Goal: Information Seeking & Learning: Learn about a topic

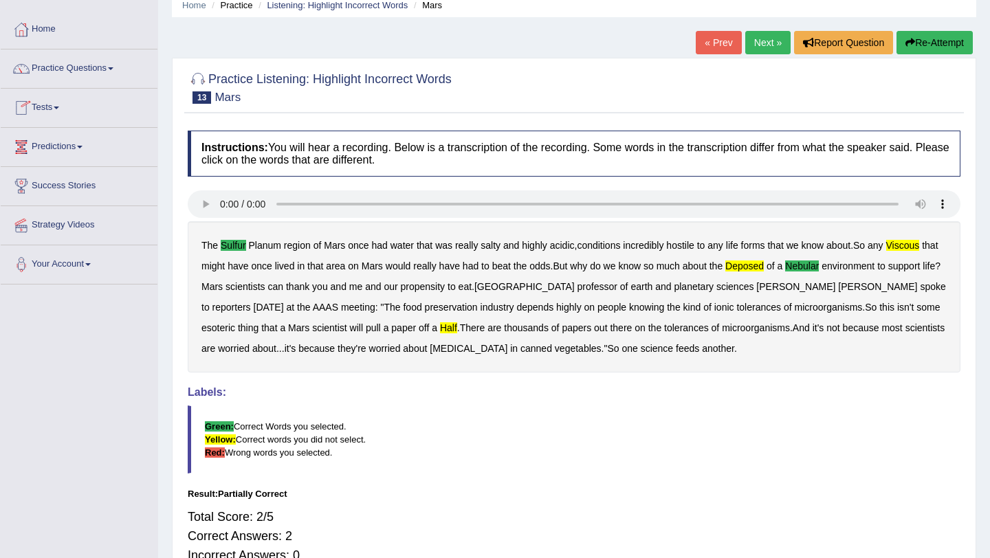
scroll to position [55, 0]
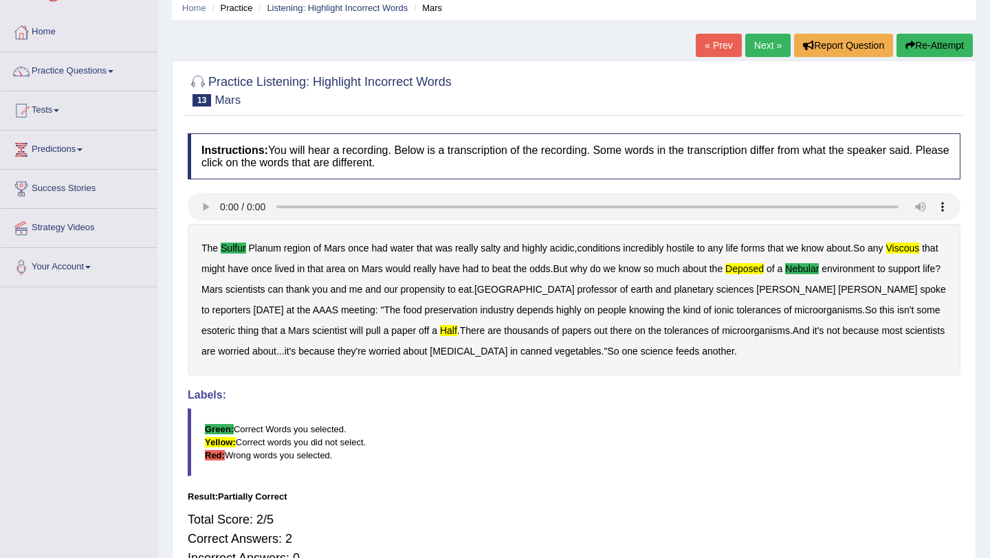
click at [764, 47] on link "Next »" at bounding box center [767, 45] width 45 height 23
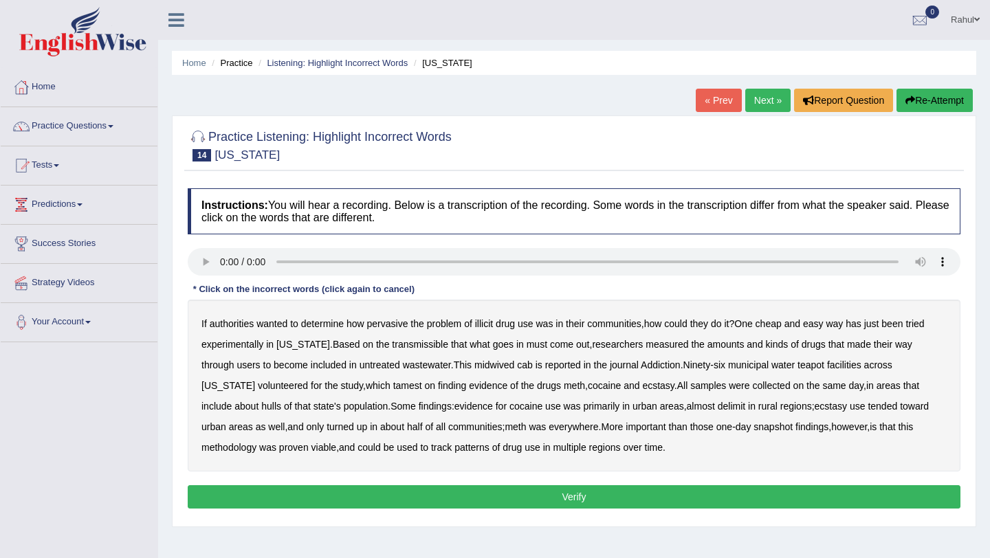
click at [403, 346] on b "transmissible" at bounding box center [420, 344] width 56 height 11
click at [474, 361] on b "midwived" at bounding box center [494, 365] width 40 height 11
click at [393, 385] on b "tamest" at bounding box center [407, 385] width 29 height 11
click at [718, 408] on b "delimit" at bounding box center [731, 406] width 27 height 11
click at [577, 500] on button "Verify" at bounding box center [574, 496] width 773 height 23
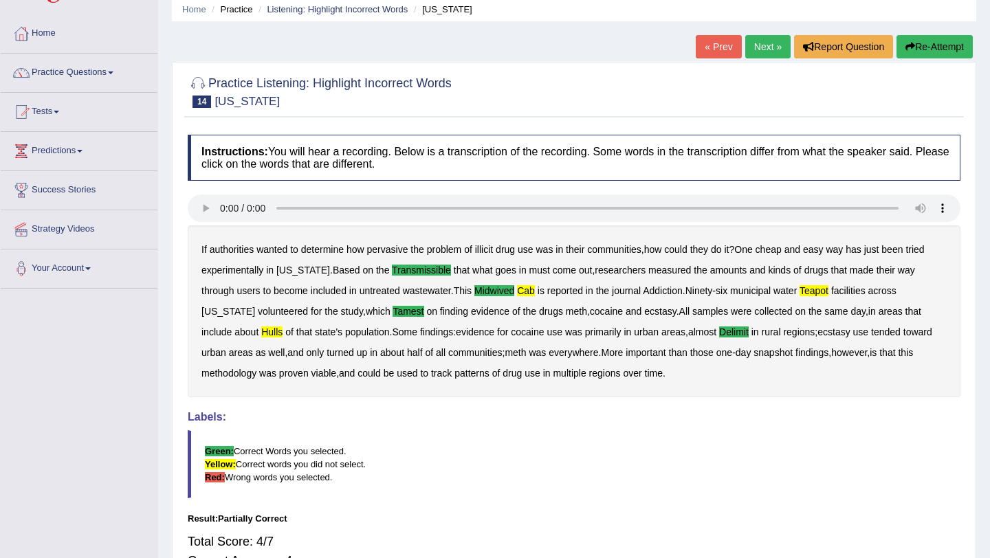
scroll to position [27, 0]
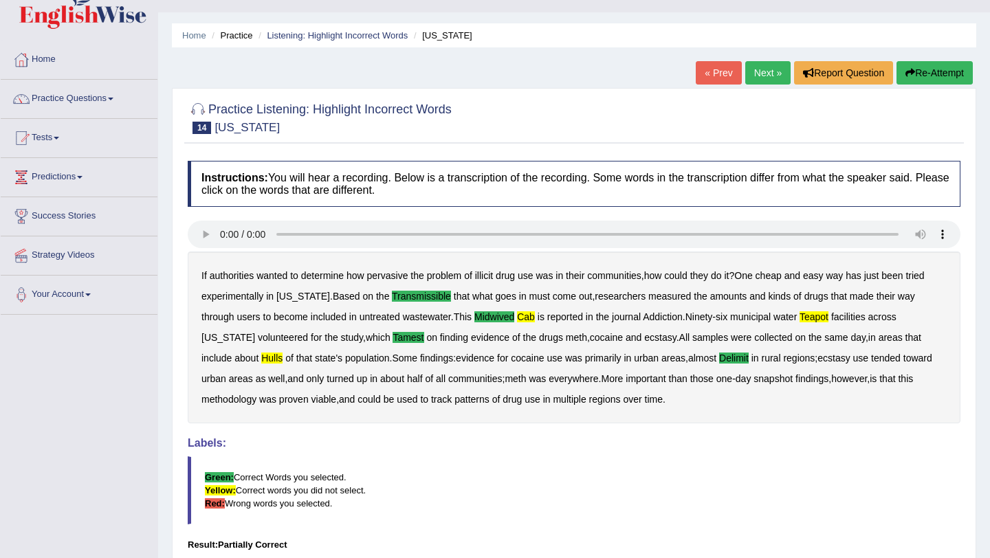
click at [760, 74] on link "Next »" at bounding box center [767, 72] width 45 height 23
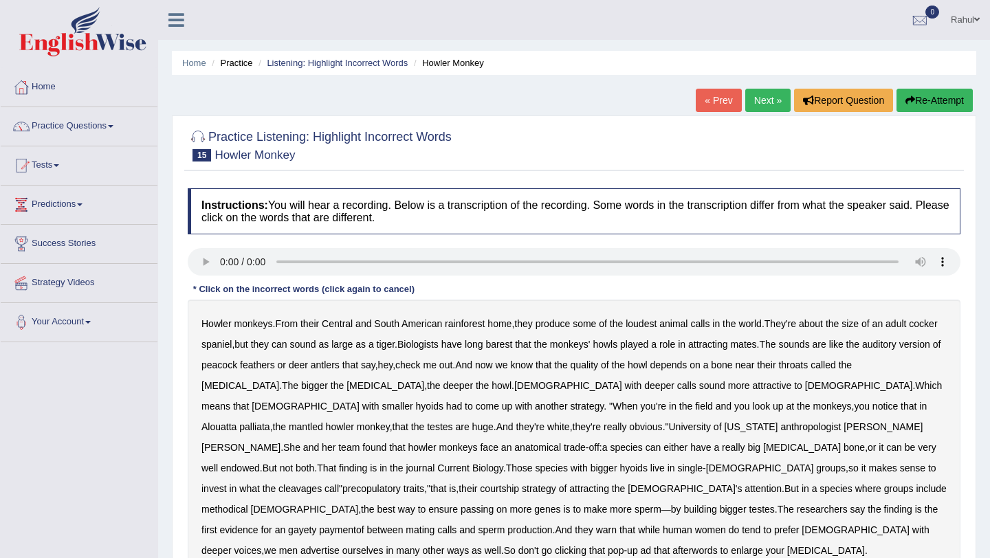
click at [512, 347] on b "barest" at bounding box center [498, 344] width 27 height 11
click at [322, 483] on b "cleavages" at bounding box center [299, 488] width 43 height 11
click at [248, 504] on b "methodical" at bounding box center [224, 509] width 47 height 11
click at [316, 525] on b "gayety" at bounding box center [302, 530] width 28 height 11
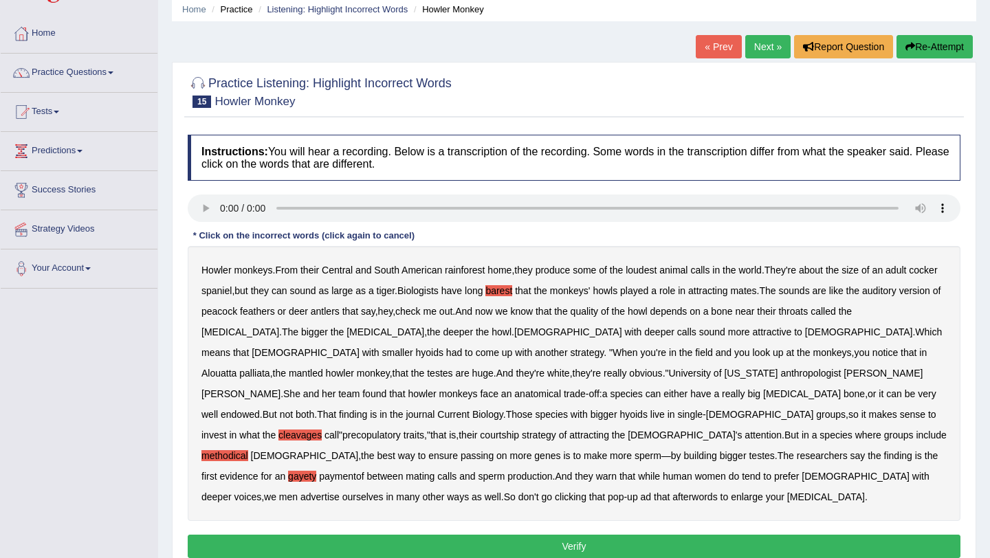
scroll to position [55, 0]
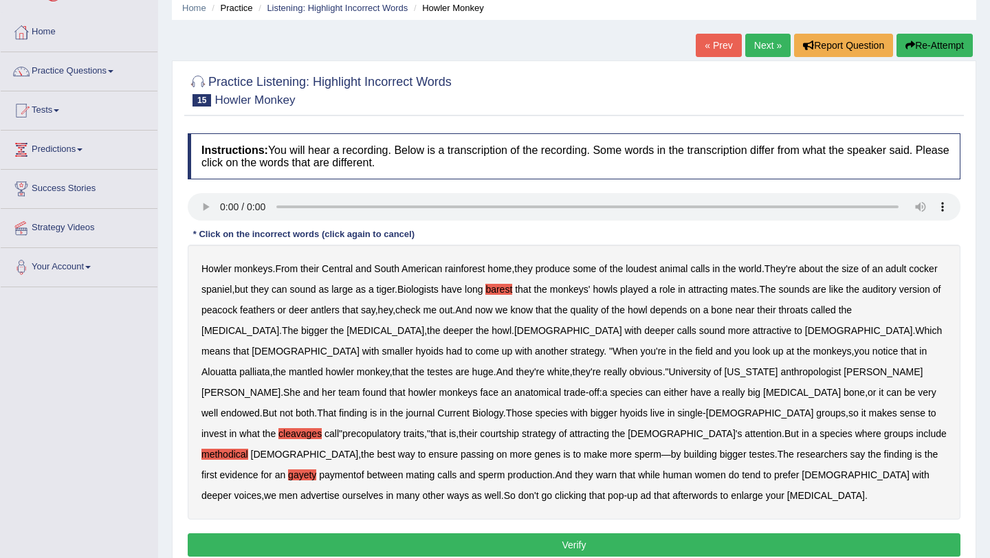
click at [586, 533] on button "Verify" at bounding box center [574, 544] width 773 height 23
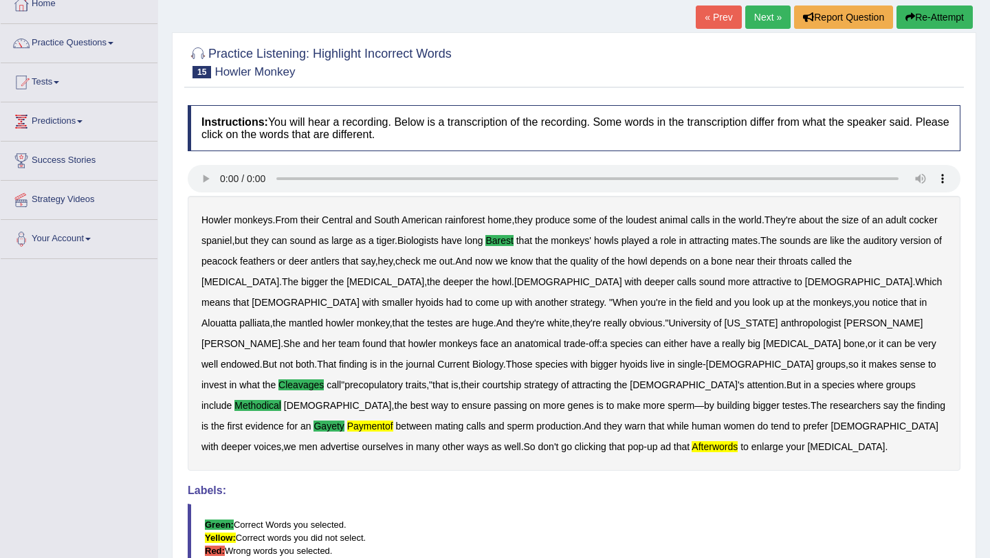
scroll to position [82, 0]
click at [762, 29] on link "Next »" at bounding box center [767, 17] width 45 height 23
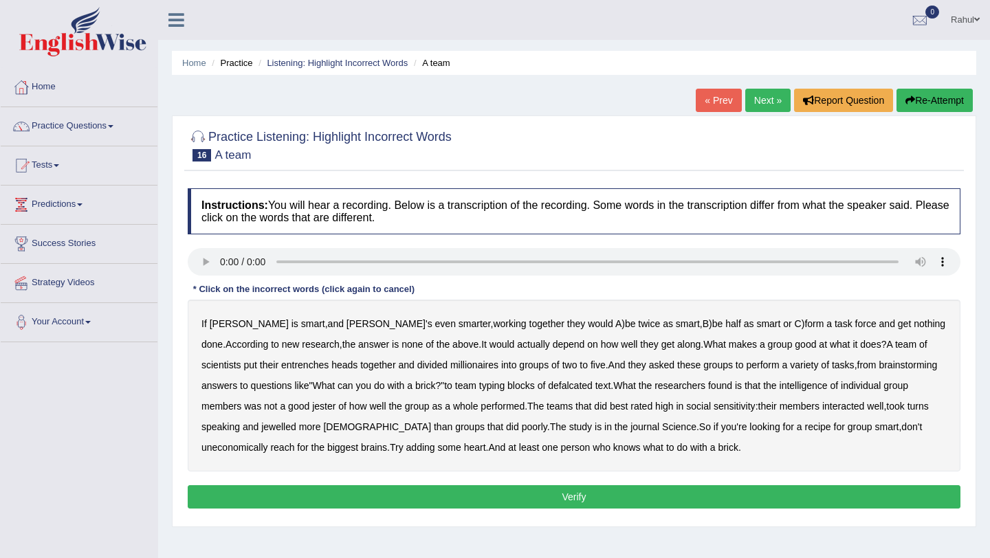
click at [281, 370] on b "entrenches" at bounding box center [304, 365] width 47 height 11
click at [450, 365] on b "millionaires" at bounding box center [474, 365] width 48 height 11
click at [548, 390] on b "defalcated" at bounding box center [570, 385] width 45 height 11
click at [261, 428] on b "jewelled" at bounding box center [278, 426] width 35 height 11
click at [582, 498] on button "Verify" at bounding box center [574, 496] width 773 height 23
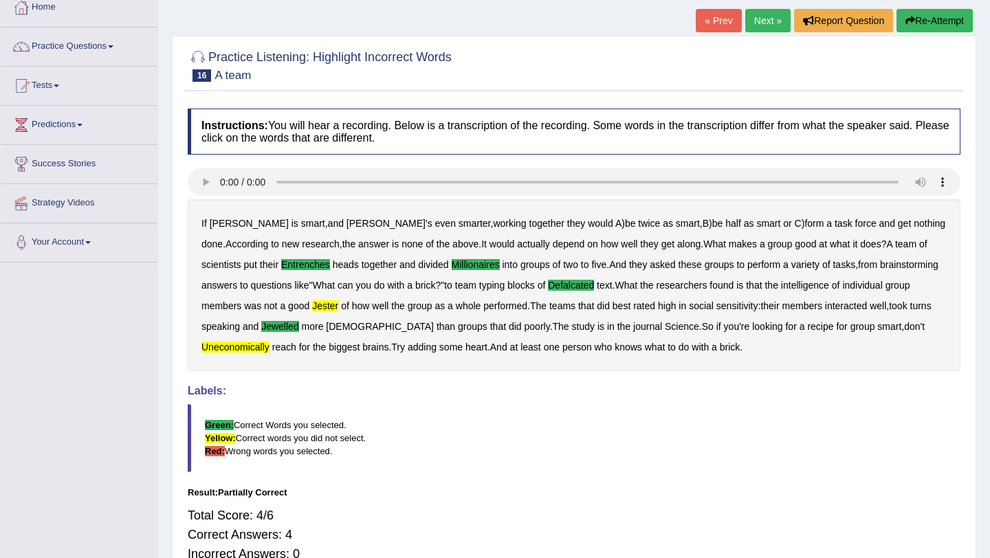
scroll to position [82, 0]
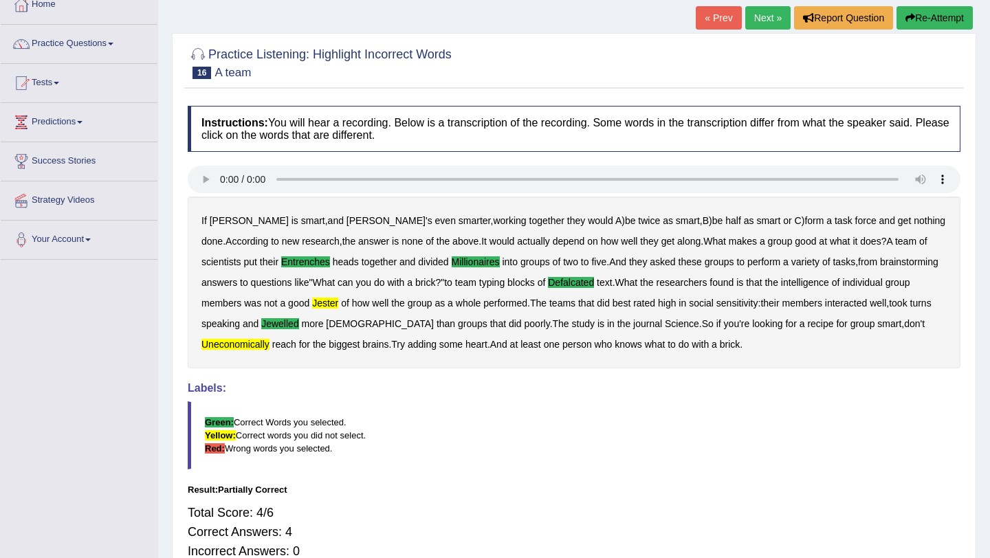
click at [770, 23] on link "Next »" at bounding box center [767, 17] width 45 height 23
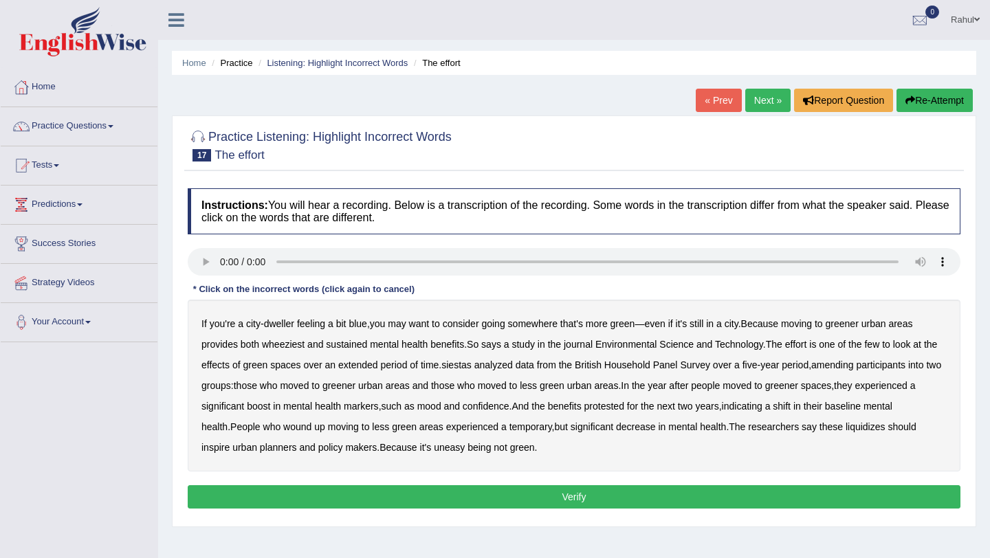
click at [289, 345] on b "wheeziest" at bounding box center [283, 344] width 43 height 11
click at [472, 368] on b "siestas" at bounding box center [456, 365] width 30 height 11
click at [854, 366] on b "amending" at bounding box center [832, 365] width 43 height 11
click at [885, 429] on b "liquidizes" at bounding box center [866, 426] width 40 height 11
click at [577, 504] on button "Verify" at bounding box center [574, 496] width 773 height 23
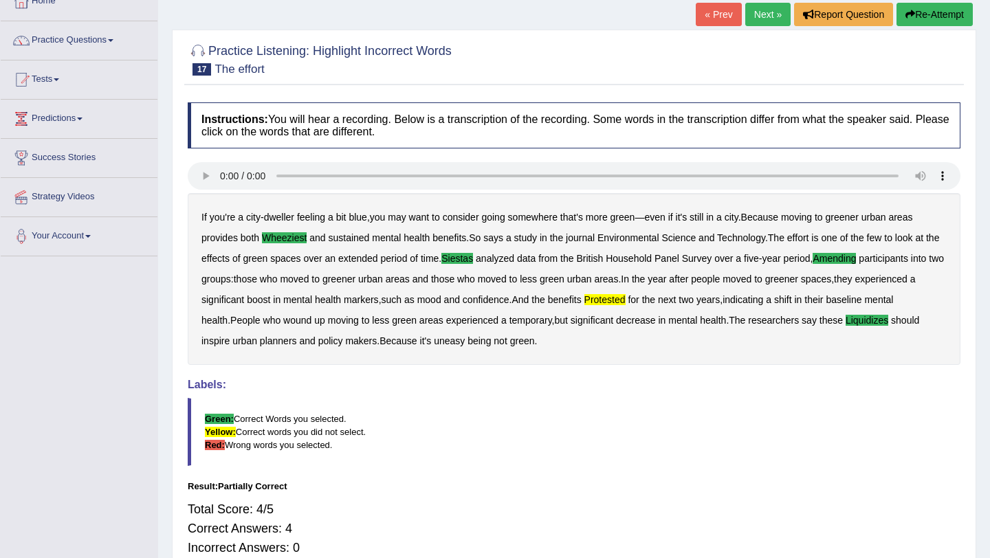
scroll to position [82, 0]
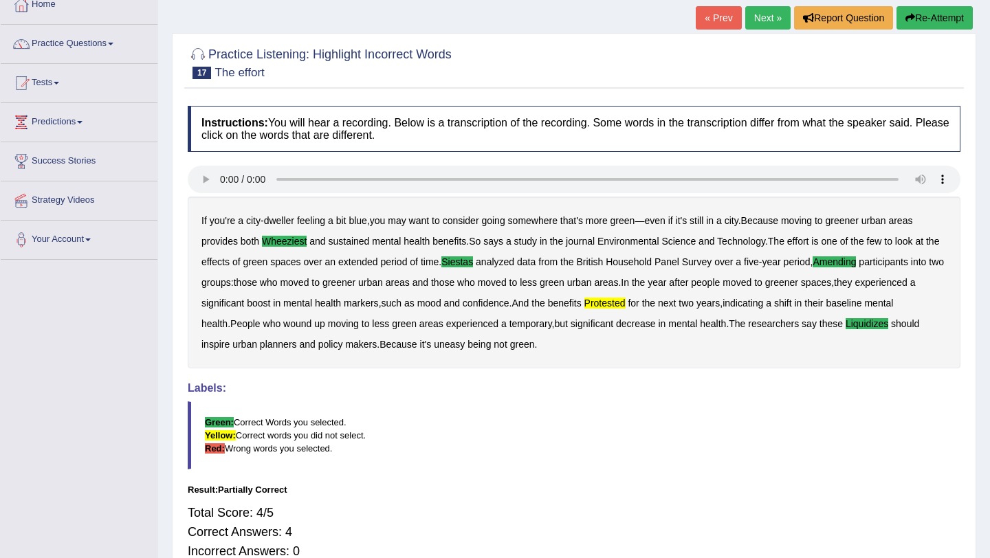
click at [760, 24] on link "Next »" at bounding box center [767, 17] width 45 height 23
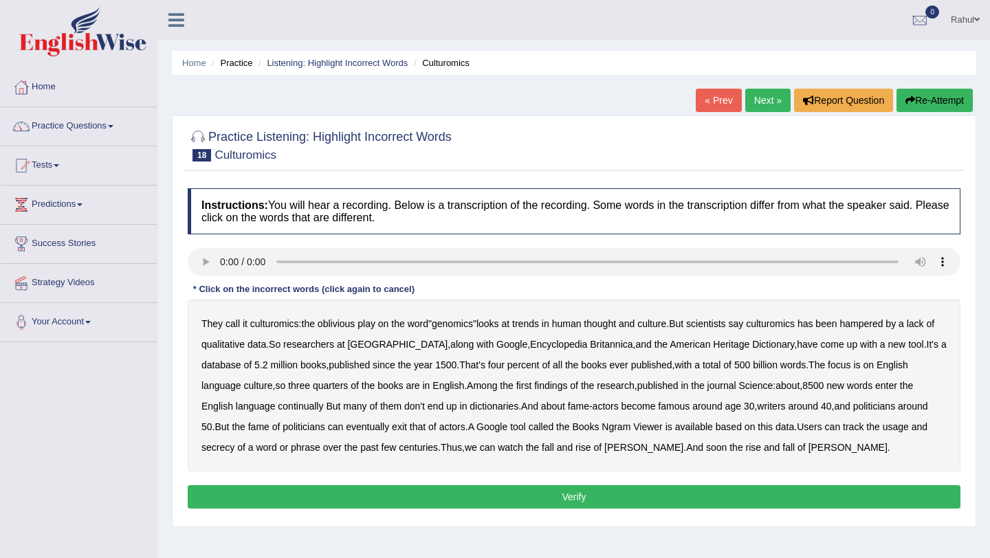
click at [313, 406] on b "continually" at bounding box center [300, 406] width 45 height 11
click at [552, 427] on b "called" at bounding box center [541, 426] width 25 height 11
click at [619, 496] on button "Verify" at bounding box center [574, 496] width 773 height 23
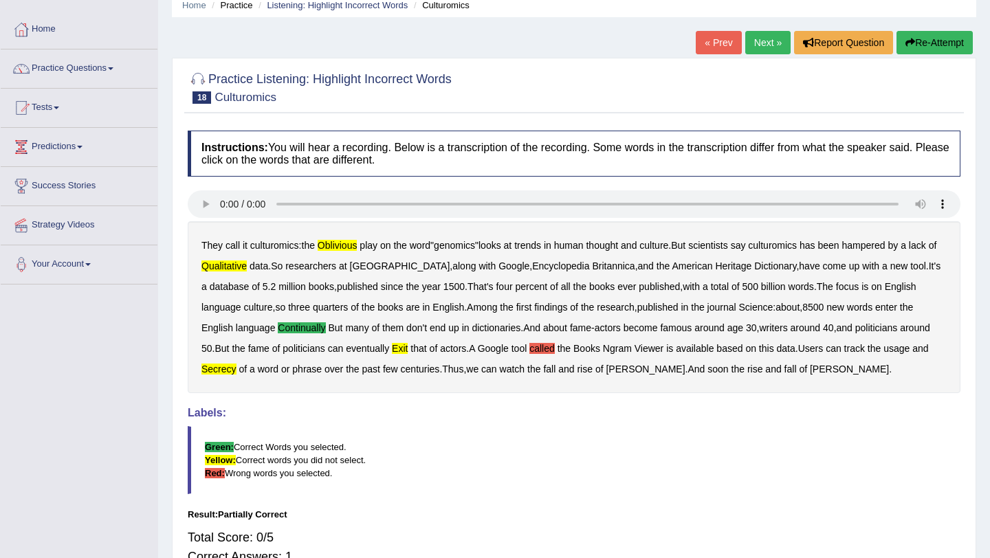
scroll to position [55, 0]
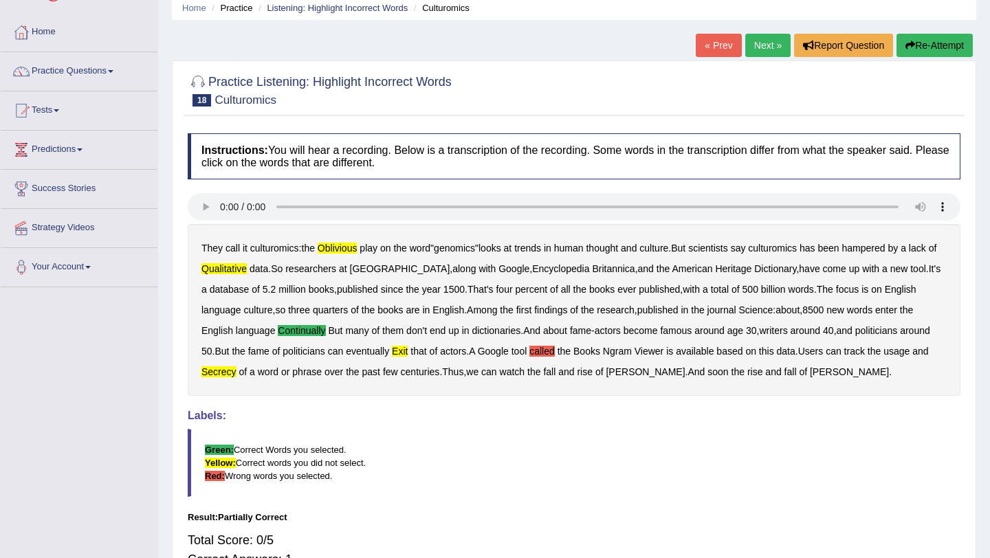
click at [758, 47] on link "Next »" at bounding box center [767, 45] width 45 height 23
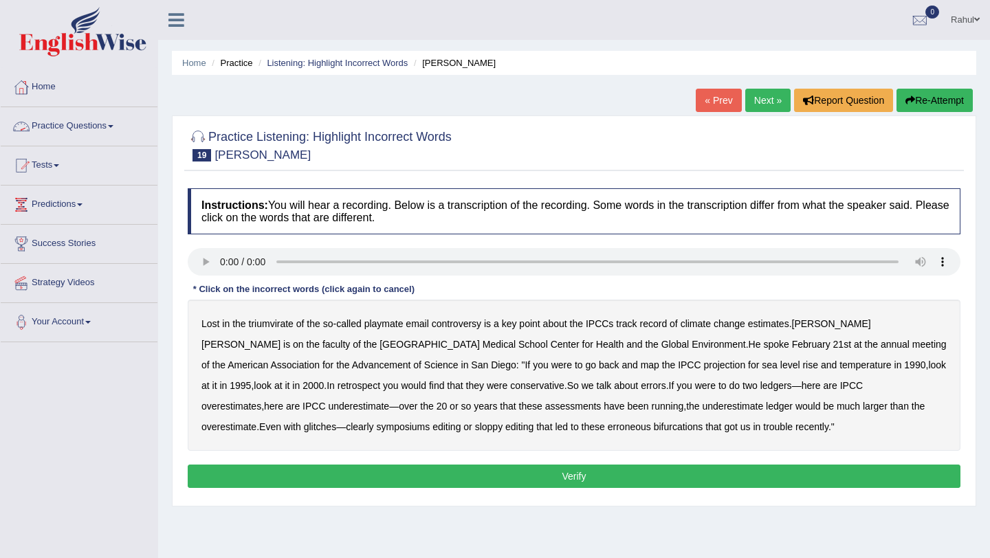
click at [98, 123] on link "Practice Questions" at bounding box center [79, 124] width 157 height 34
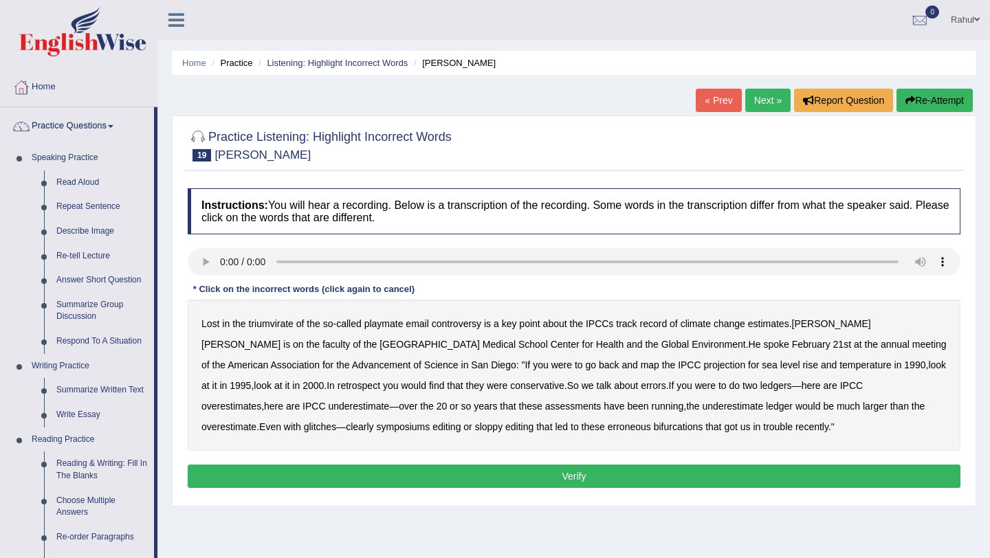
drag, startPoint x: 157, startPoint y: 171, endPoint x: 155, endPoint y: 510, distance: 338.9
click at [155, 510] on li "Practice Questions Speaking Practice Read Aloud Repeat Sentence Describe Image …" at bounding box center [79, 493] width 157 height 773
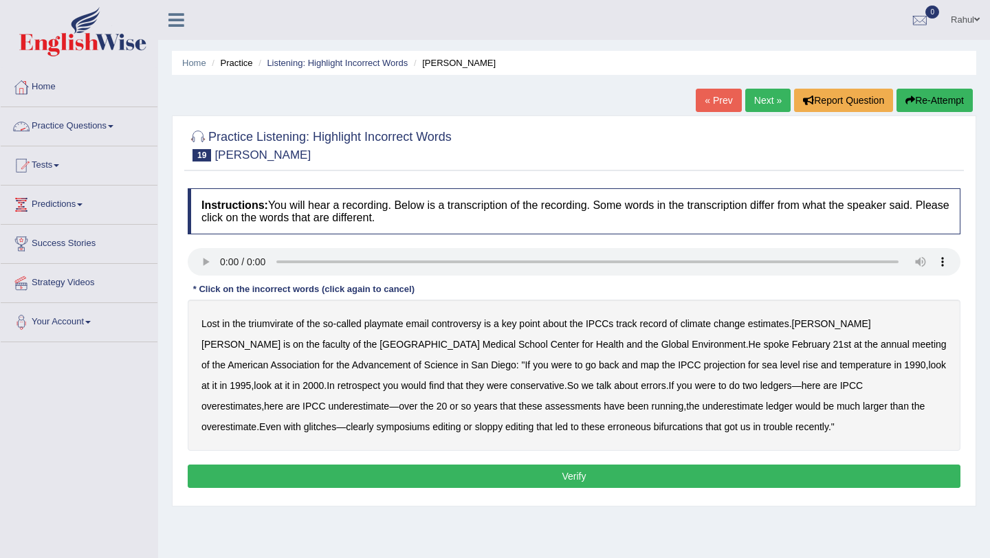
click at [114, 125] on link "Practice Questions" at bounding box center [79, 124] width 157 height 34
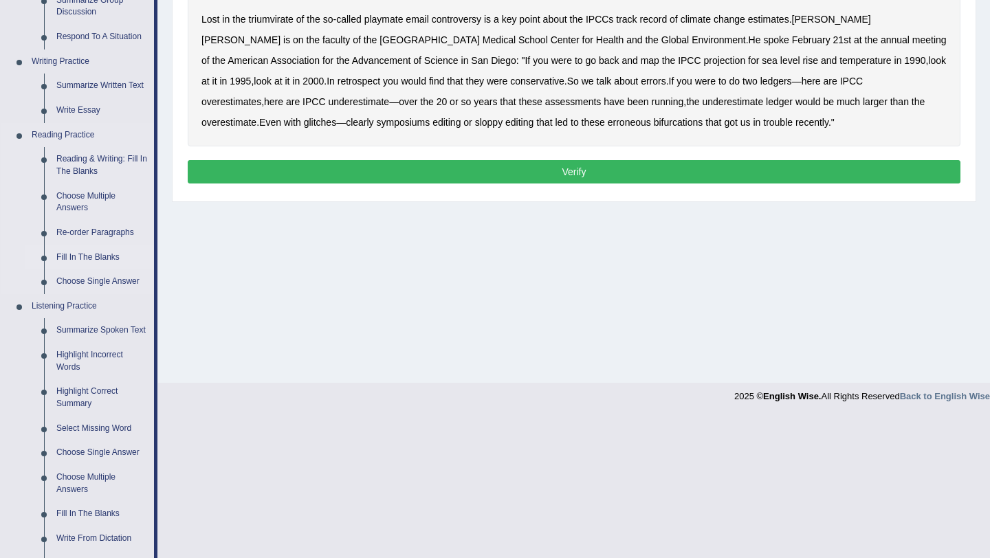
scroll to position [507, 0]
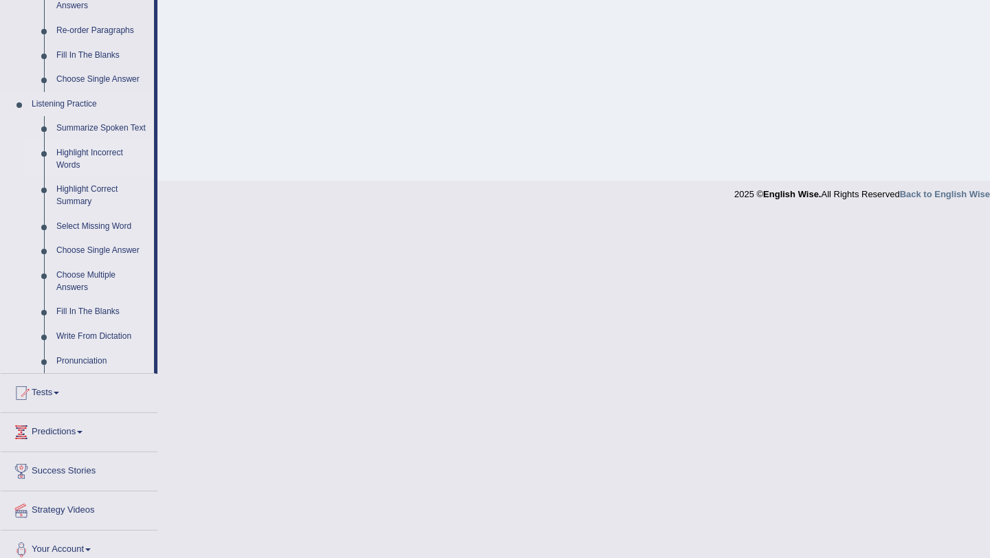
click at [71, 164] on link "Highlight Incorrect Words" at bounding box center [102, 159] width 104 height 36
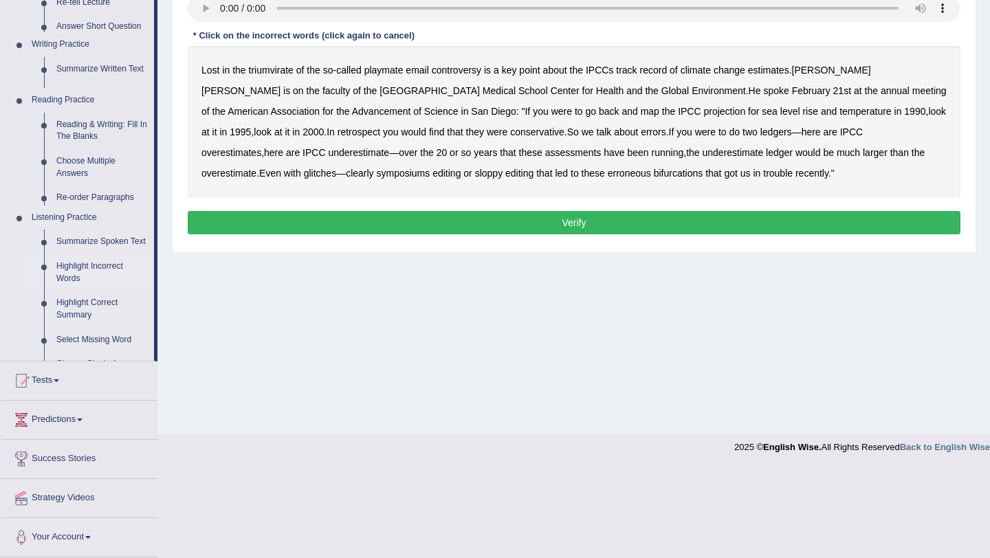
scroll to position [164, 0]
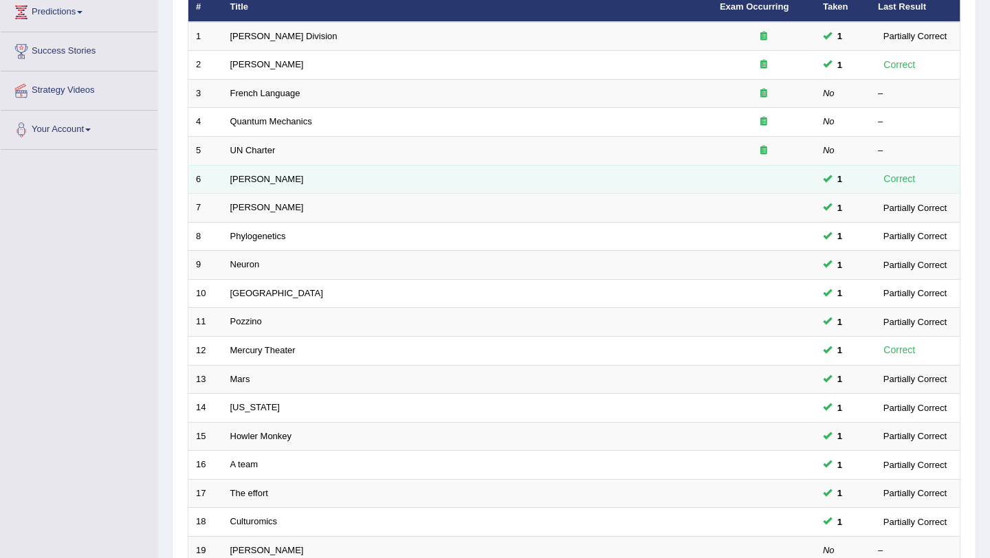
scroll to position [165, 0]
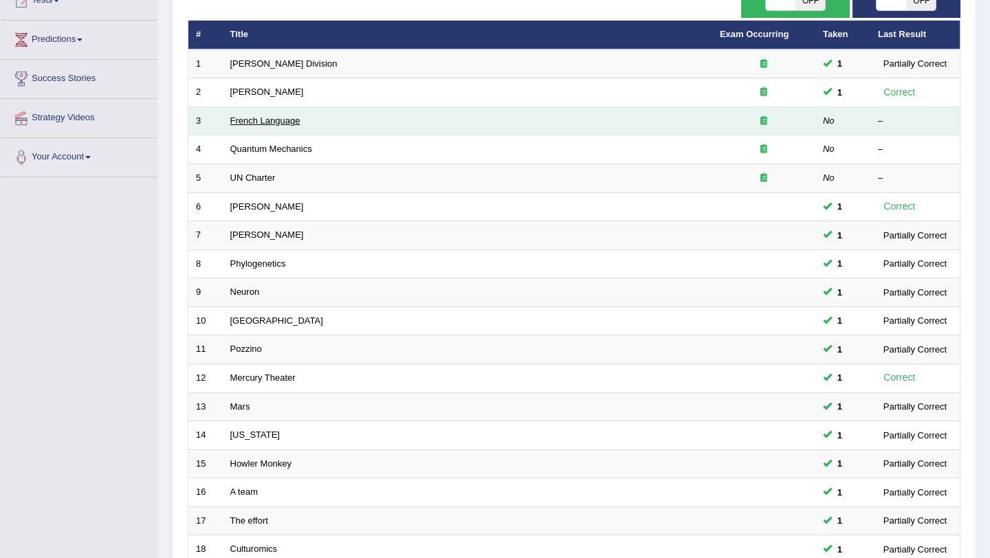
click at [254, 115] on link "French Language" at bounding box center [265, 120] width 70 height 10
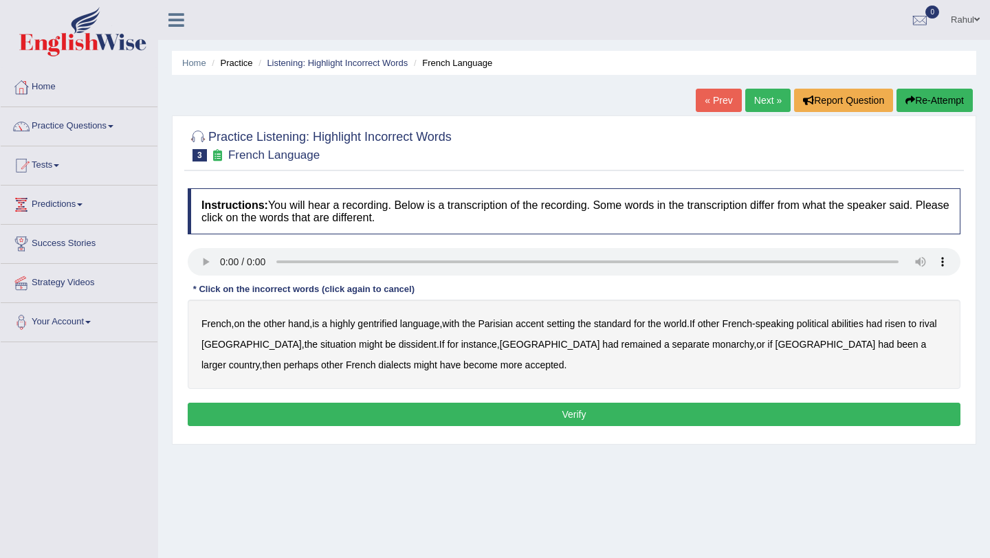
click at [387, 325] on b "gentrified" at bounding box center [377, 323] width 40 height 11
click at [863, 325] on b "abilities" at bounding box center [847, 323] width 32 height 11
click at [399, 346] on b "dissident" at bounding box center [418, 344] width 38 height 11
click at [712, 346] on b "monarchy" at bounding box center [732, 344] width 41 height 11
click at [775, 347] on b "Haiti" at bounding box center [825, 344] width 100 height 11
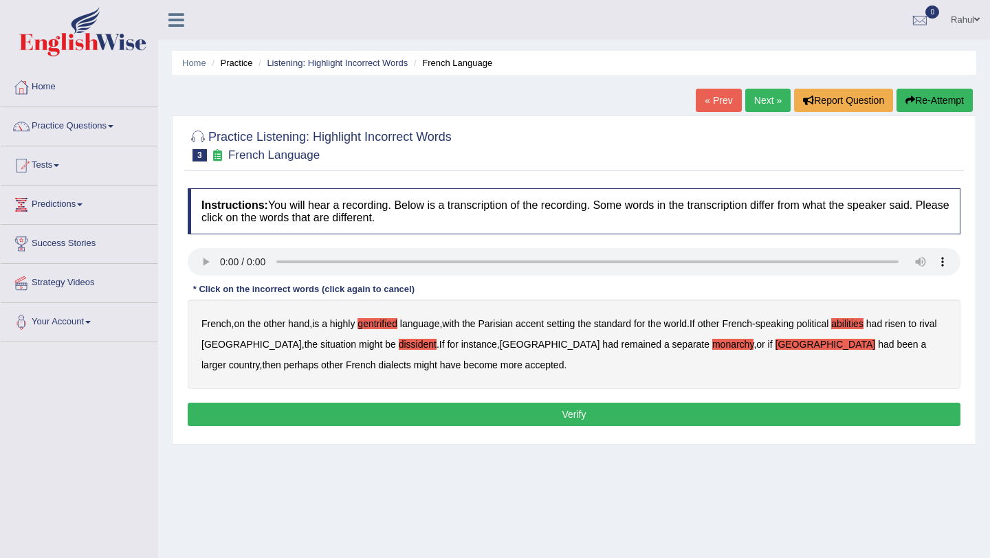
click at [568, 409] on button "Verify" at bounding box center [574, 414] width 773 height 23
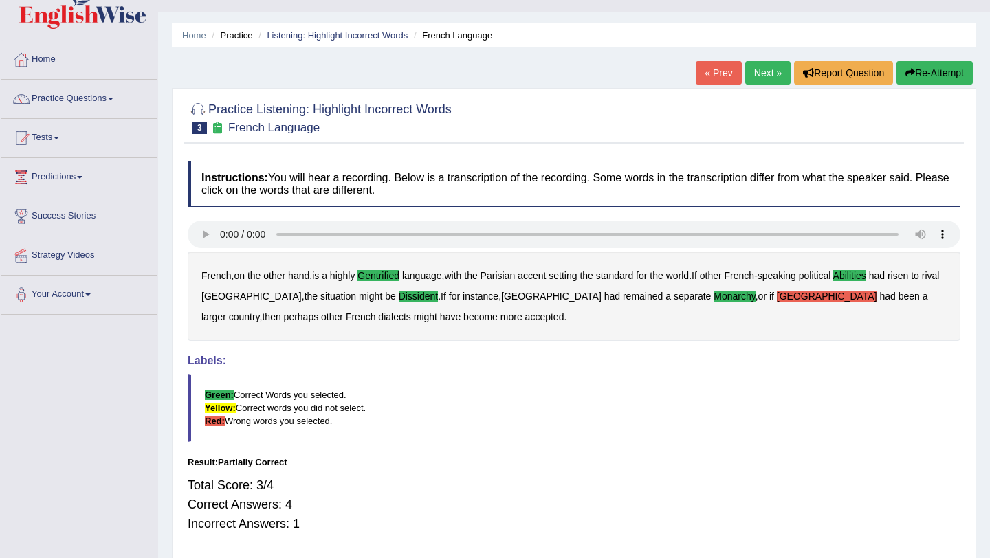
scroll to position [55, 0]
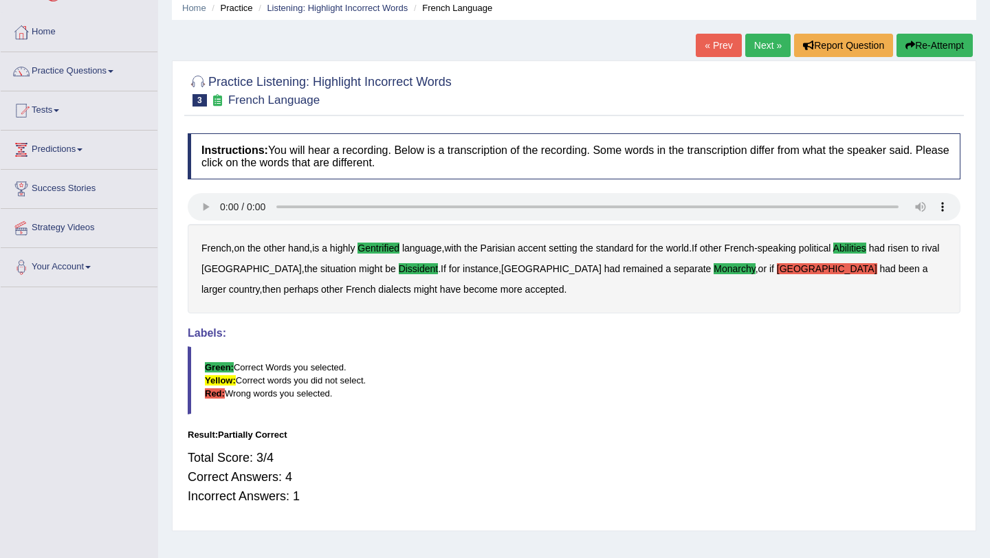
click at [761, 49] on link "Next »" at bounding box center [767, 45] width 45 height 23
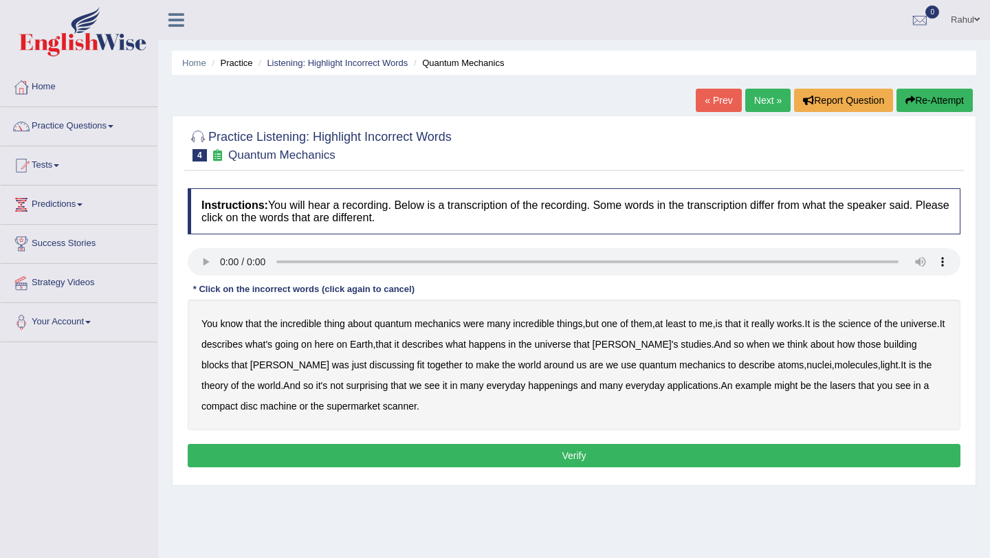
click at [871, 328] on b "science" at bounding box center [855, 323] width 32 height 11
click at [369, 366] on b "discussing" at bounding box center [391, 365] width 45 height 11
click at [528, 389] on b "happenings" at bounding box center [552, 385] width 49 height 11
click at [241, 410] on b "disc" at bounding box center [249, 406] width 17 height 11
click at [261, 409] on b "machine" at bounding box center [279, 406] width 36 height 11
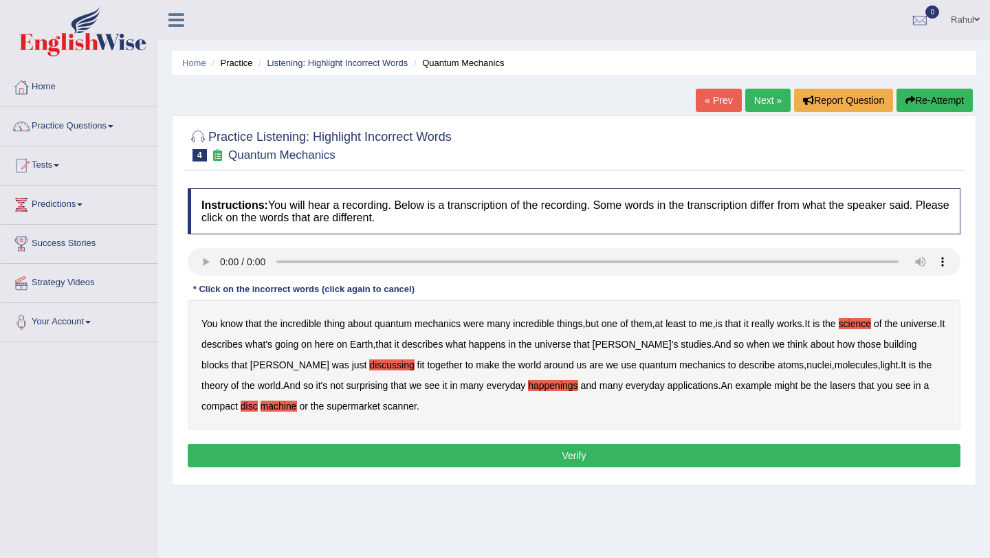
click at [539, 459] on button "Verify" at bounding box center [574, 455] width 773 height 23
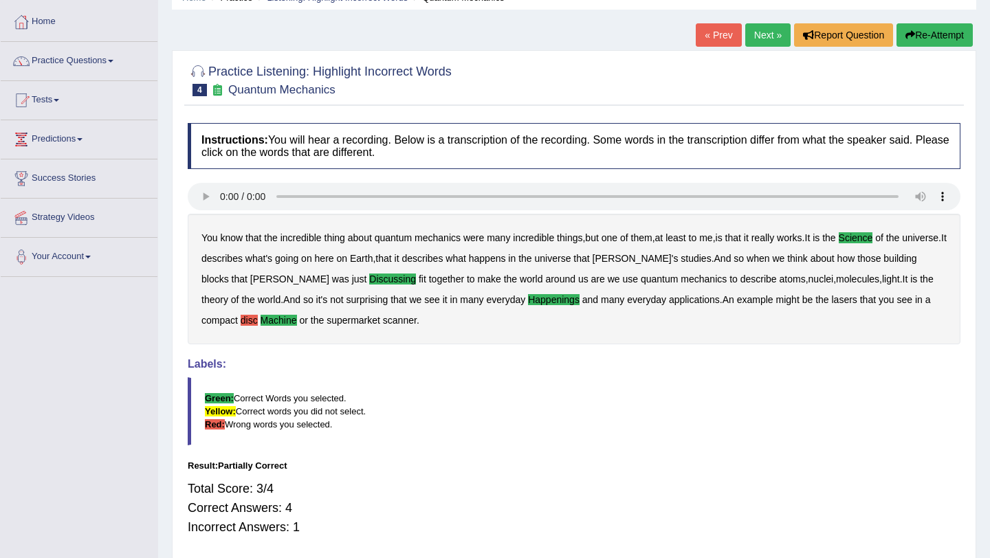
scroll to position [82, 0]
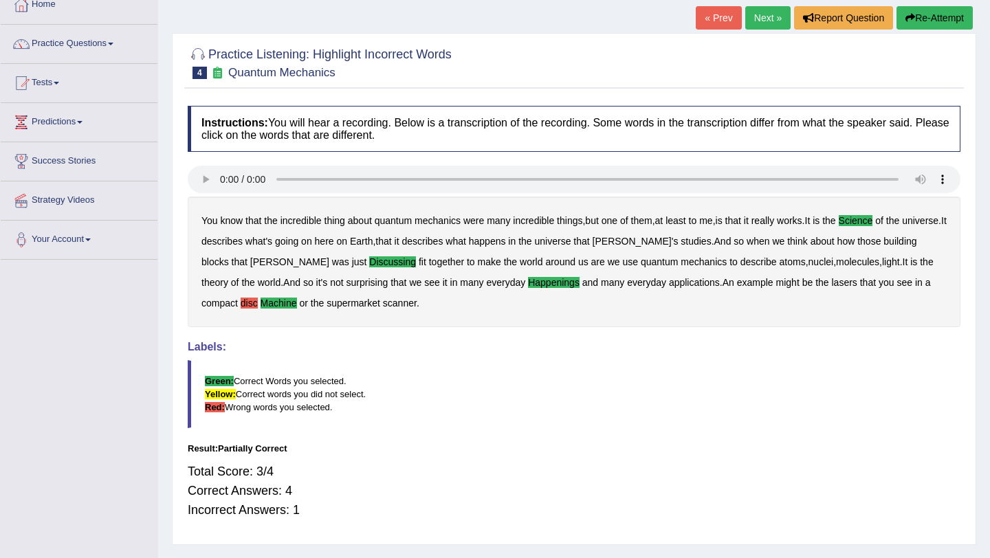
click at [753, 17] on link "Next »" at bounding box center [767, 17] width 45 height 23
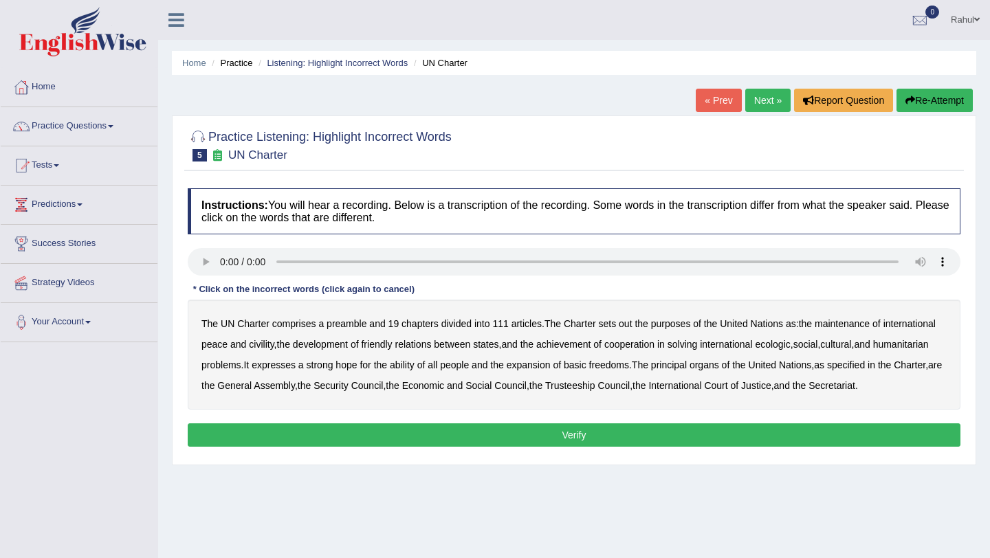
click at [631, 322] on b "out" at bounding box center [625, 323] width 13 height 11
click at [274, 345] on b "civility" at bounding box center [261, 344] width 25 height 11
click at [790, 346] on b "ecologic" at bounding box center [772, 344] width 35 height 11
click at [415, 367] on b "ability" at bounding box center [402, 365] width 25 height 11
click at [542, 447] on button "Verify" at bounding box center [574, 434] width 773 height 23
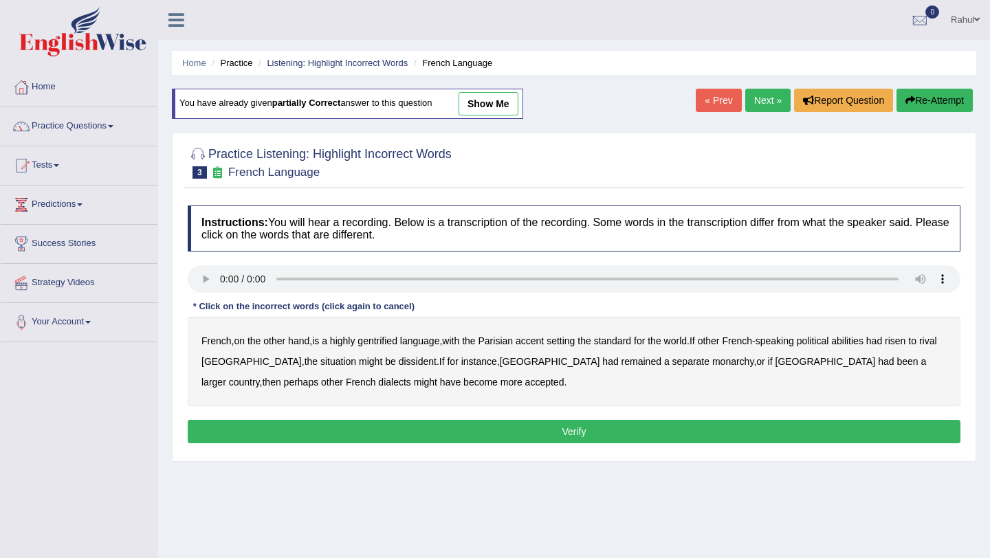
scroll to position [55, 0]
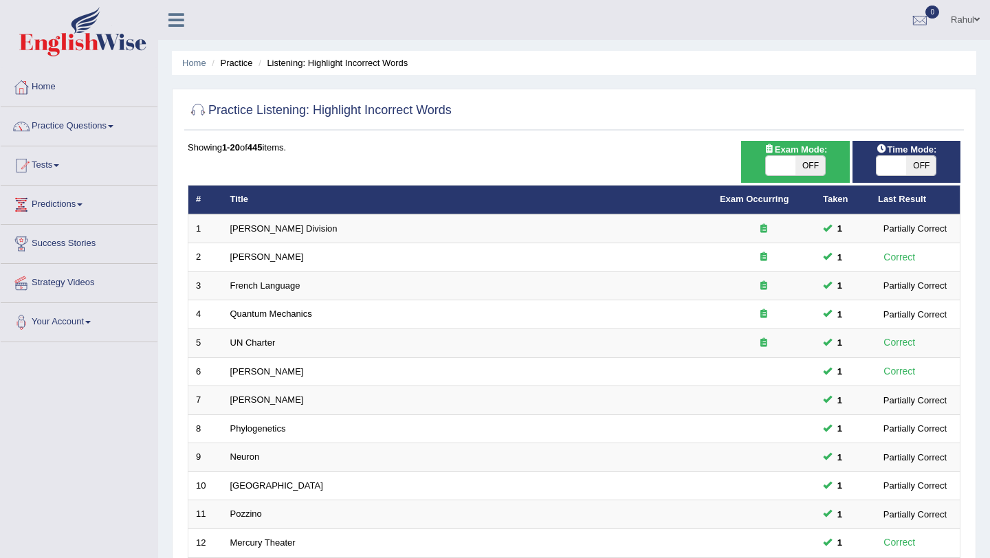
scroll to position [165, 0]
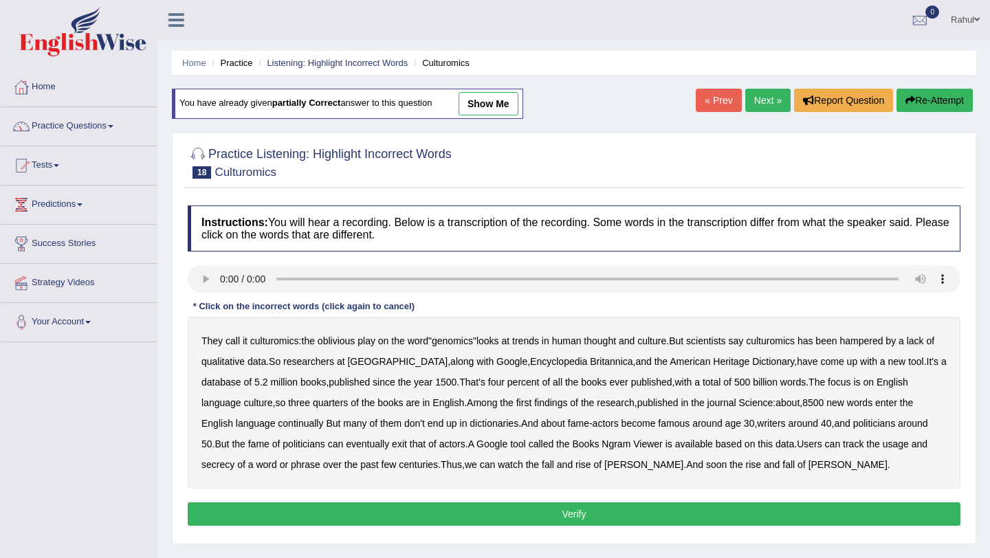
scroll to position [55, 0]
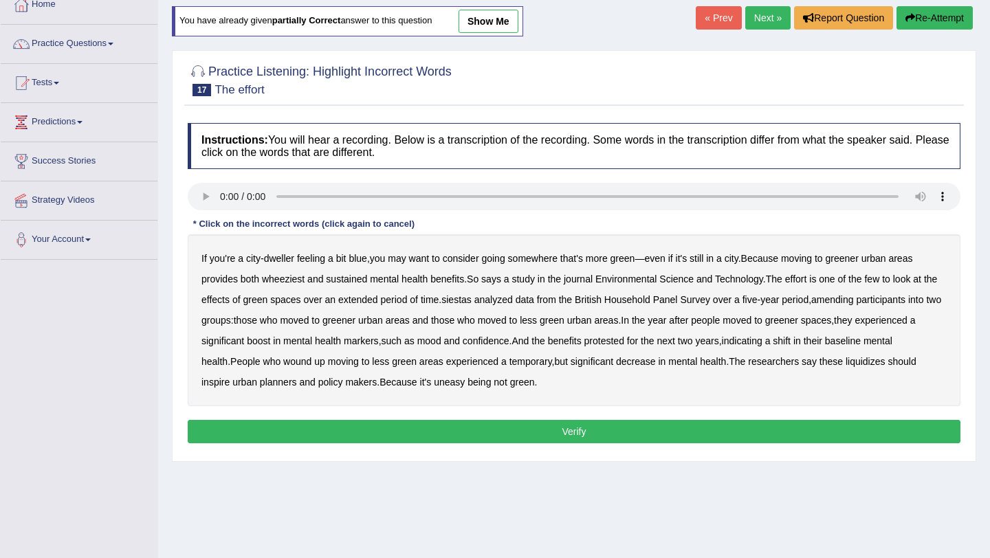
scroll to position [82, 0]
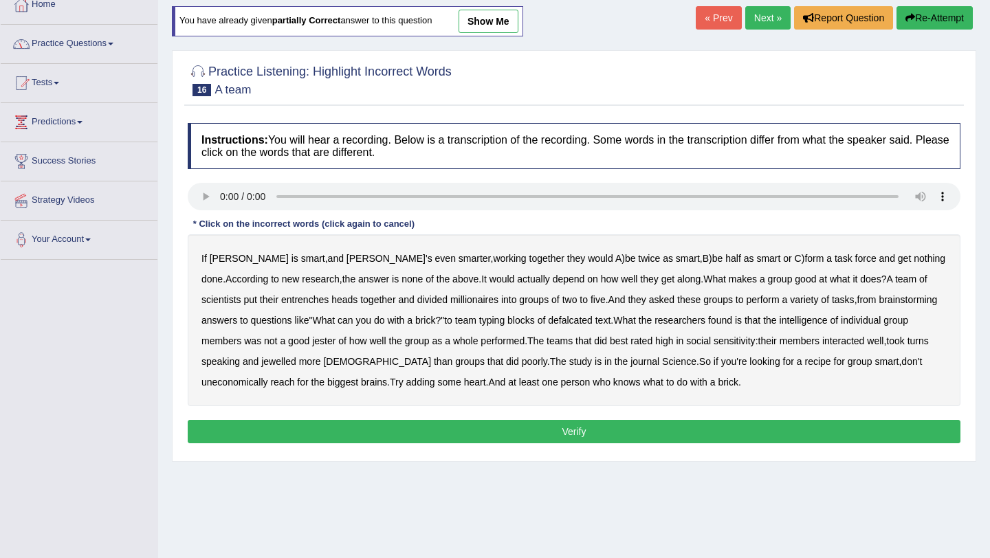
click at [113, 43] on span at bounding box center [110, 44] width 5 height 3
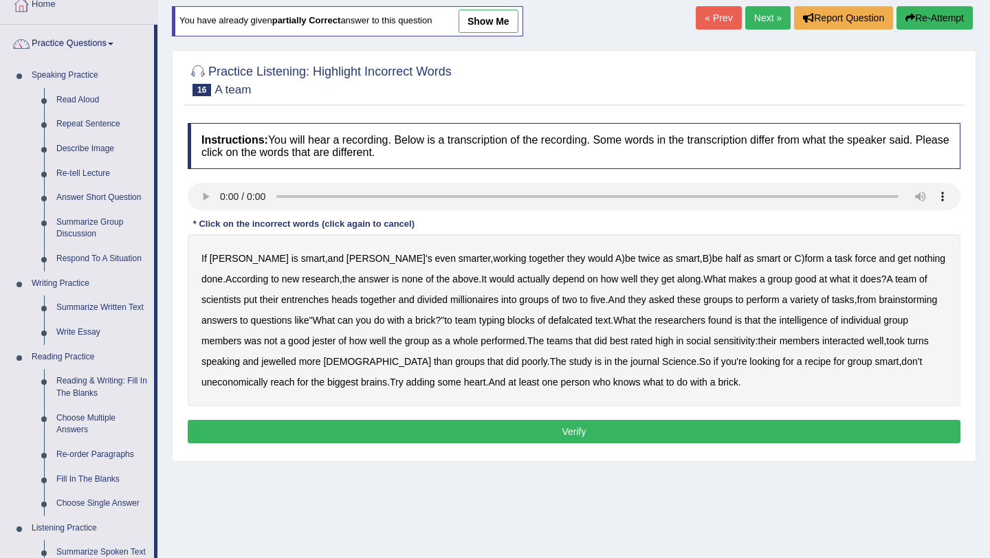
drag, startPoint x: 158, startPoint y: 27, endPoint x: 155, endPoint y: 544, distance: 517.0
click at [155, 544] on div "Toggle navigation Home Practice Questions Speaking Practice Read Aloud Repeat S…" at bounding box center [495, 275] width 990 height 715
drag, startPoint x: 156, startPoint y: 432, endPoint x: 155, endPoint y: 547, distance: 115.5
click at [155, 547] on li "Practice Questions Speaking Practice Read Aloud Repeat Sentence Describe Image …" at bounding box center [79, 411] width 157 height 773
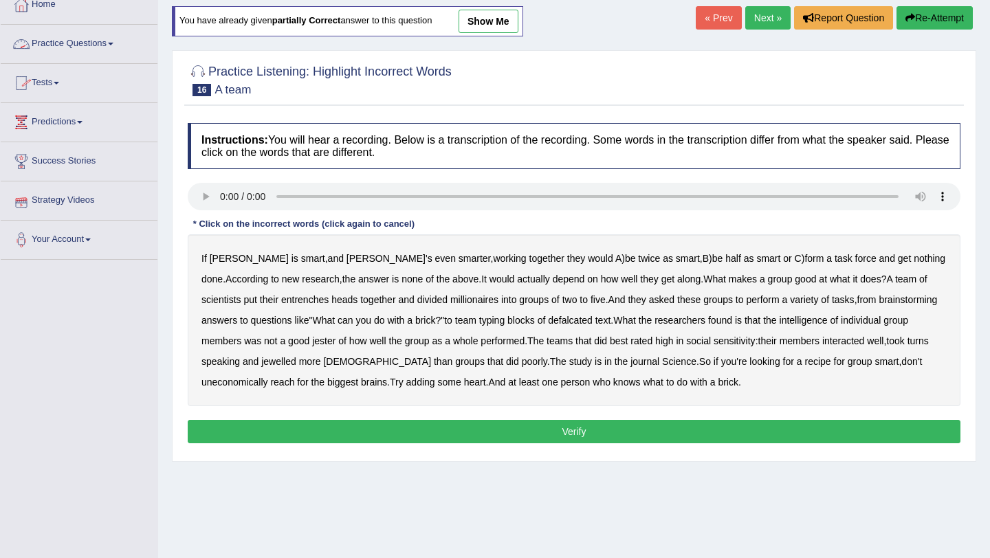
click at [122, 43] on link "Practice Questions" at bounding box center [79, 42] width 157 height 34
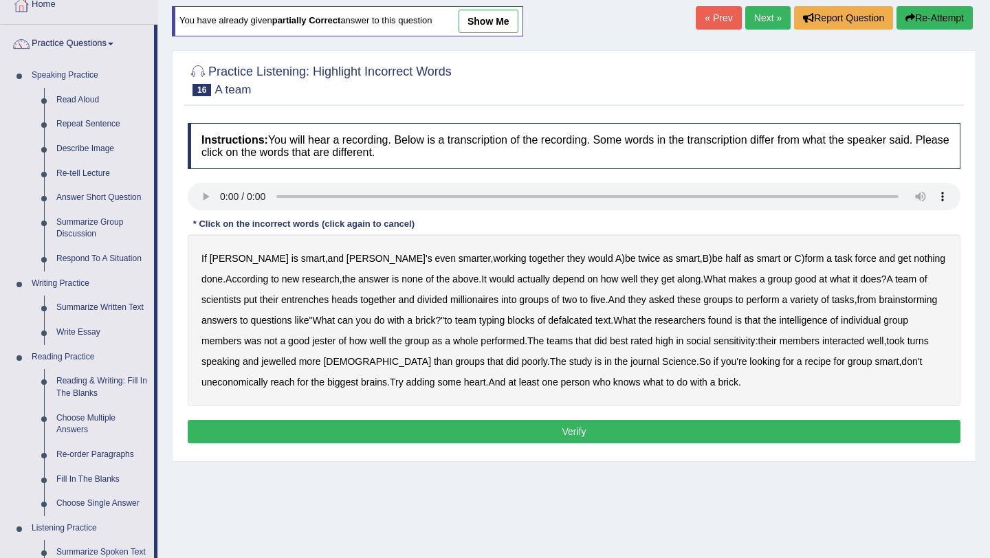
drag, startPoint x: 164, startPoint y: 265, endPoint x: 156, endPoint y: 558, distance: 292.3
click at [156, 558] on div "Toggle navigation Home Practice Questions Speaking Practice Read Aloud Repeat S…" at bounding box center [495, 275] width 990 height 715
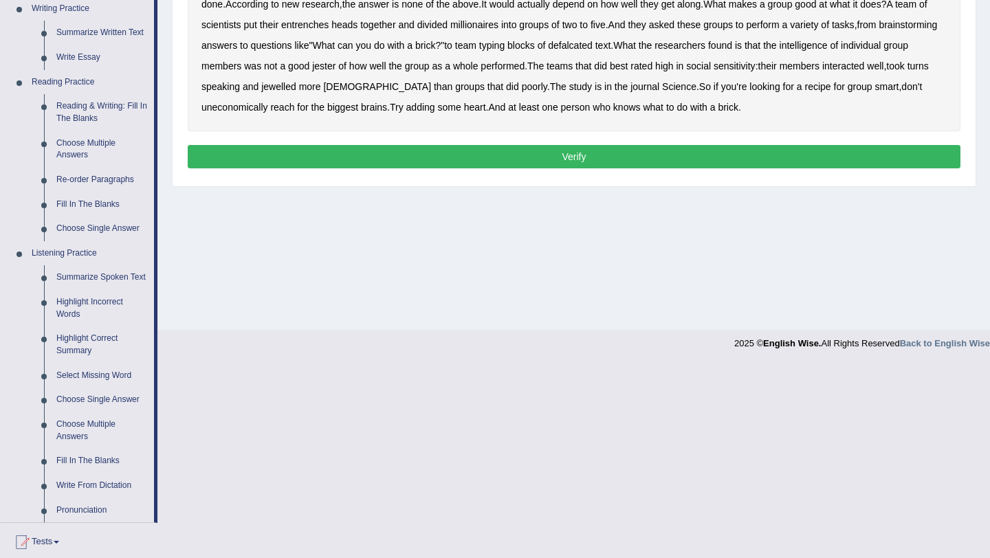
scroll to position [385, 0]
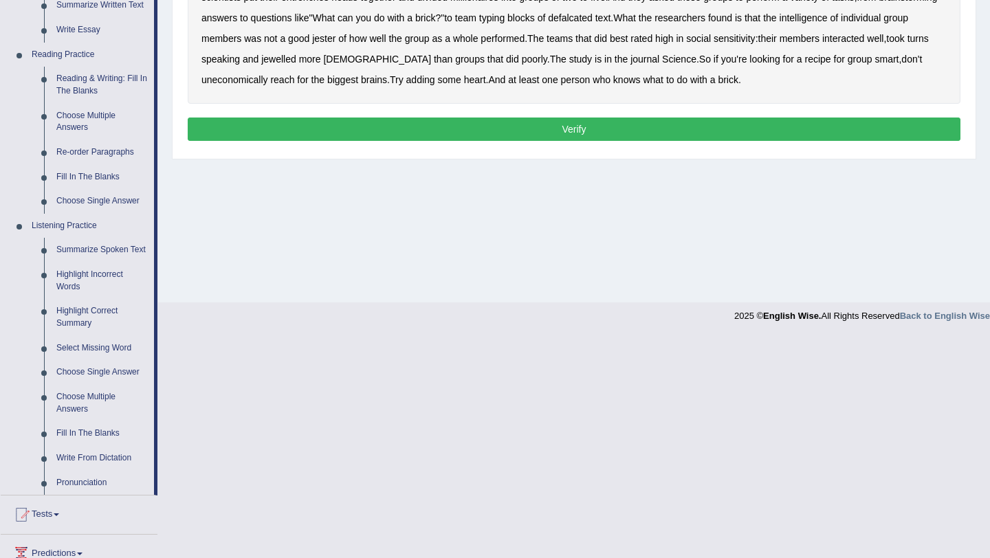
click at [67, 290] on link "Highlight Incorrect Words" at bounding box center [102, 281] width 104 height 36
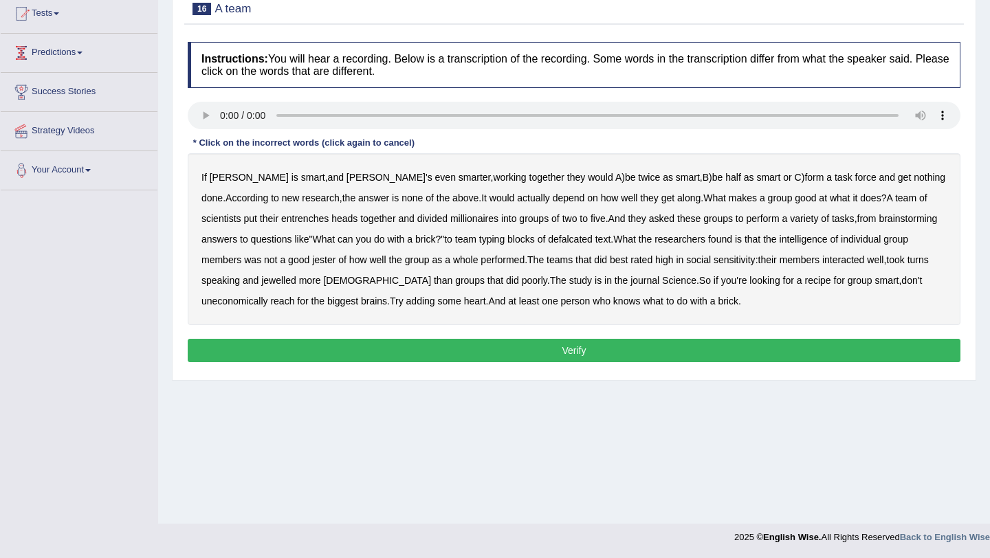
scroll to position [164, 0]
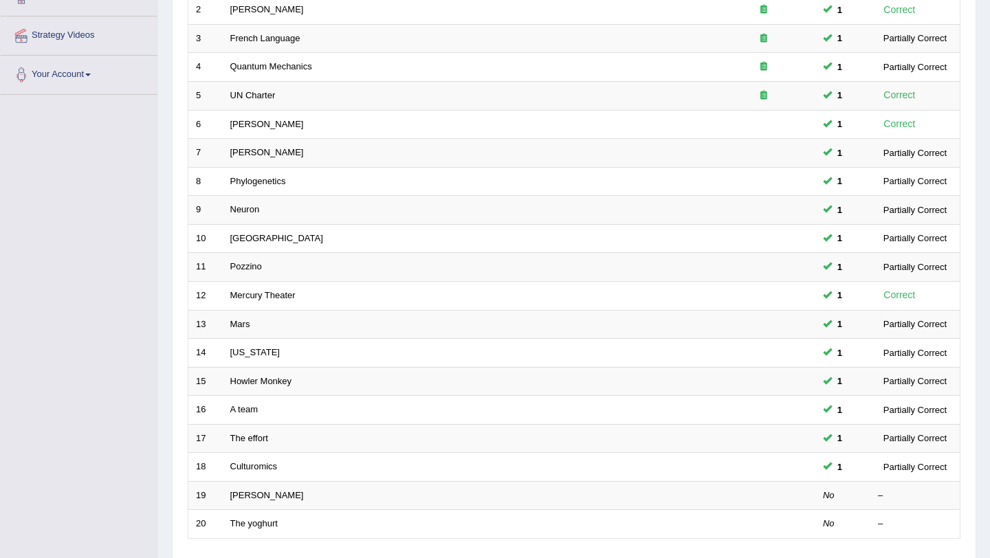
scroll to position [275, 0]
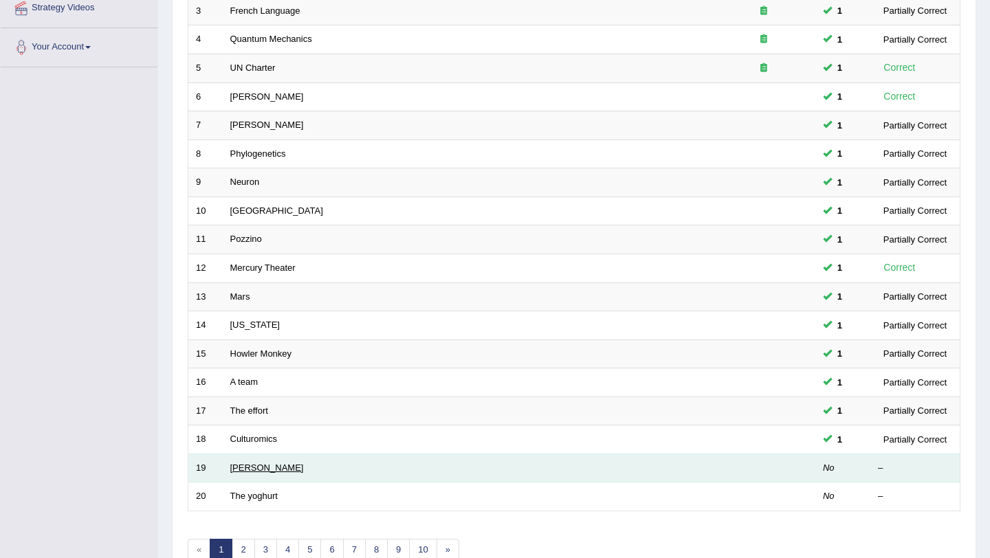
click at [237, 468] on link "[PERSON_NAME]" at bounding box center [267, 468] width 74 height 10
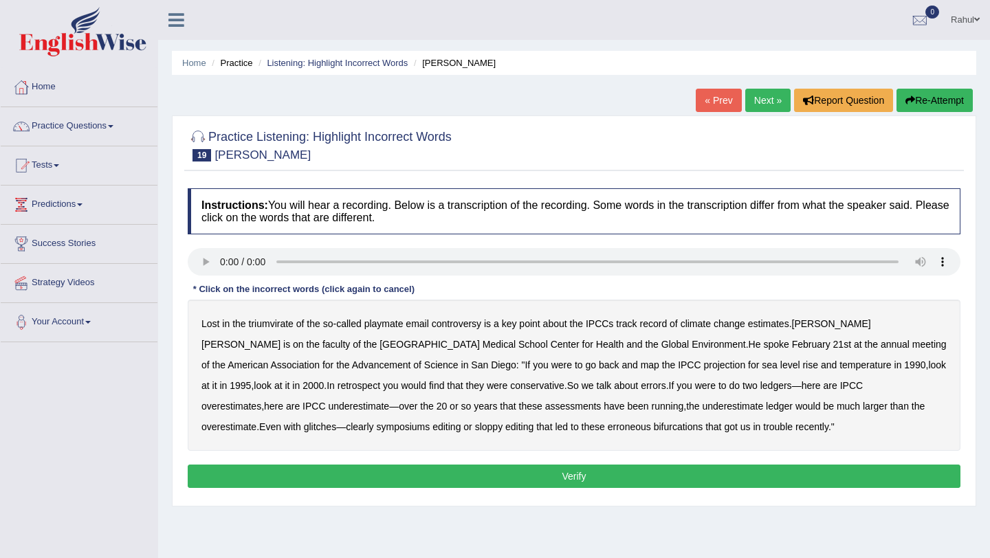
click at [930, 98] on button "Re-Attempt" at bounding box center [934, 100] width 76 height 23
click at [272, 324] on b "triumvirate" at bounding box center [271, 323] width 45 height 11
click at [376, 431] on b "symposiums" at bounding box center [403, 426] width 54 height 11
click at [580, 476] on button "Verify" at bounding box center [574, 476] width 773 height 23
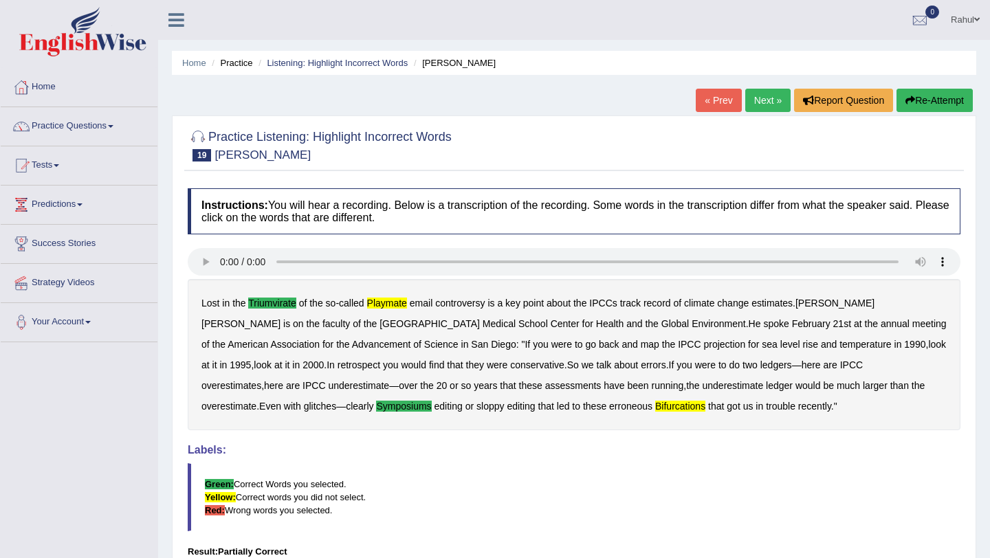
click at [755, 98] on link "Next »" at bounding box center [767, 100] width 45 height 23
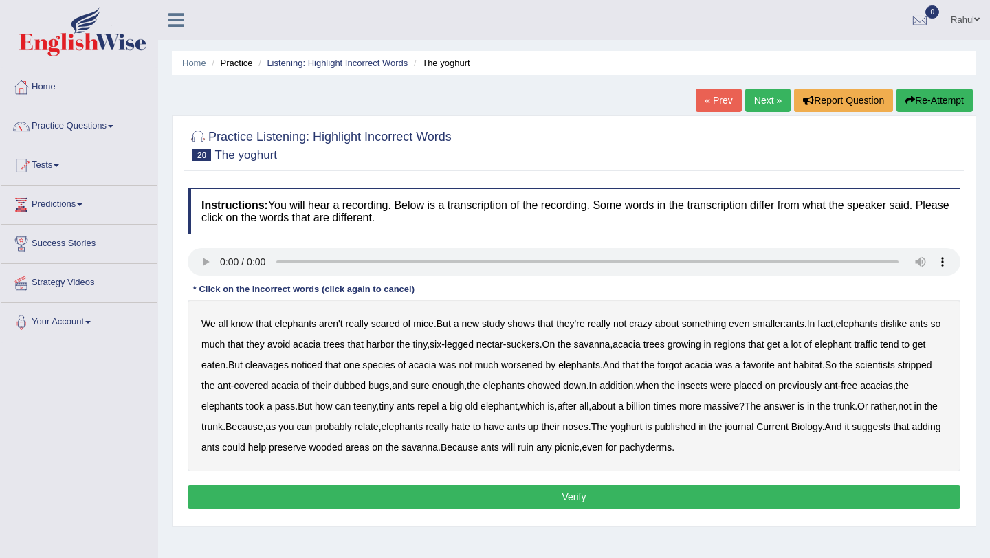
click at [289, 365] on b "cleavages" at bounding box center [266, 365] width 43 height 11
click at [542, 366] on b "worsened" at bounding box center [522, 365] width 42 height 11
click at [669, 501] on button "Verify" at bounding box center [574, 496] width 773 height 23
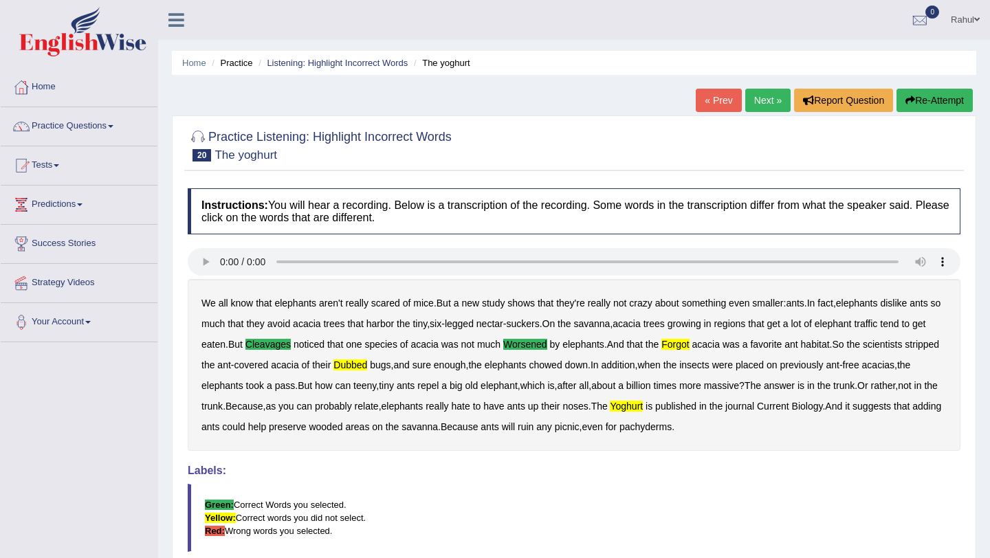
click at [113, 126] on span at bounding box center [110, 126] width 5 height 3
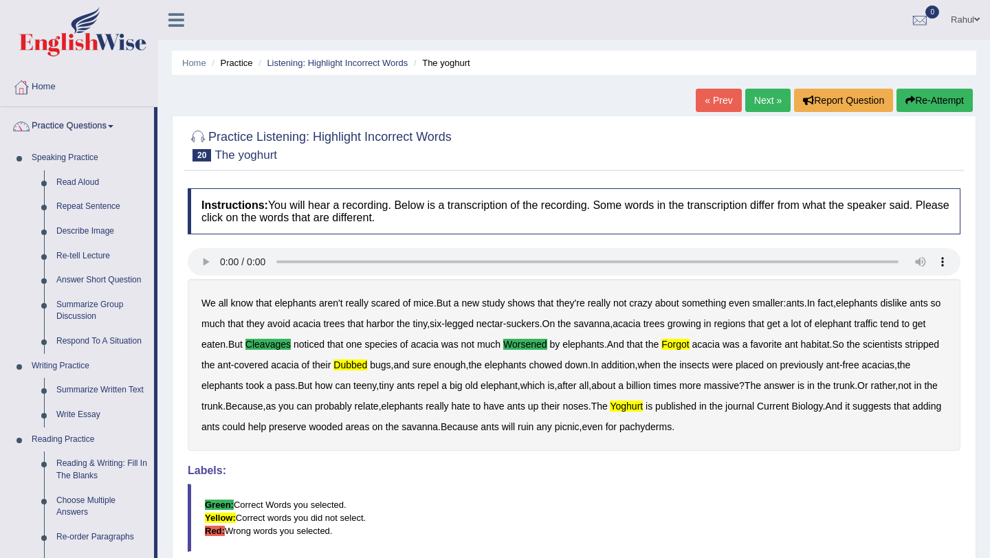
click at [113, 126] on span at bounding box center [110, 126] width 5 height 3
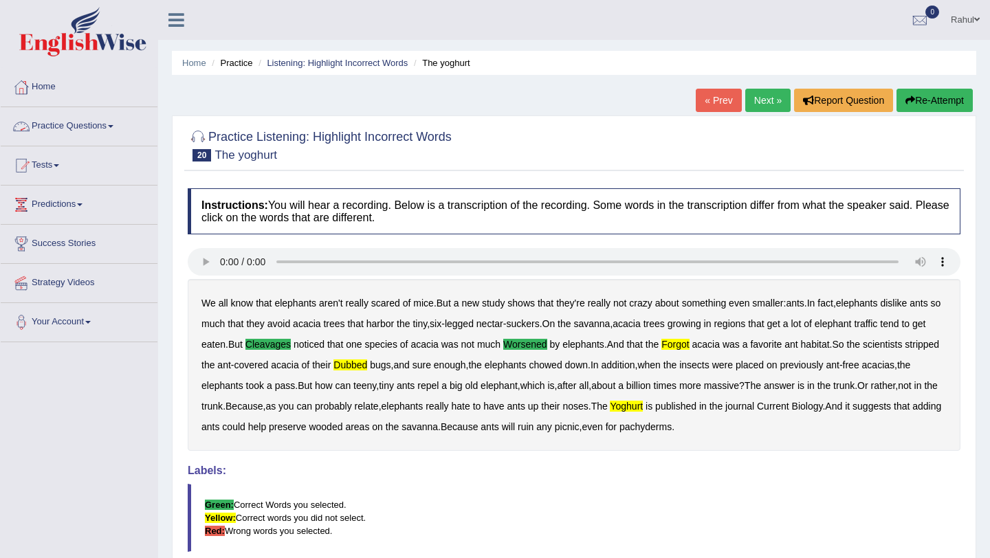
click at [122, 123] on link "Practice Questions" at bounding box center [79, 124] width 157 height 34
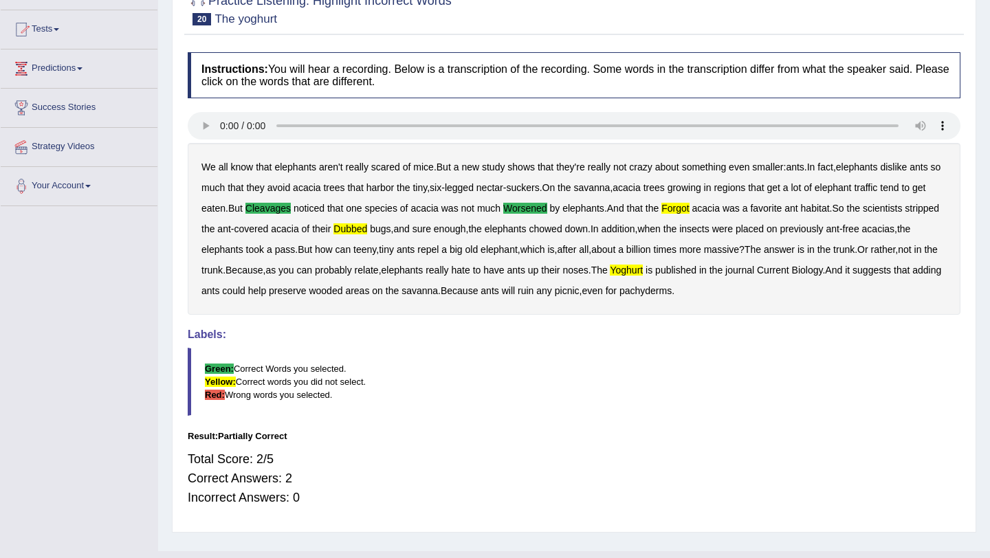
scroll to position [135, 0]
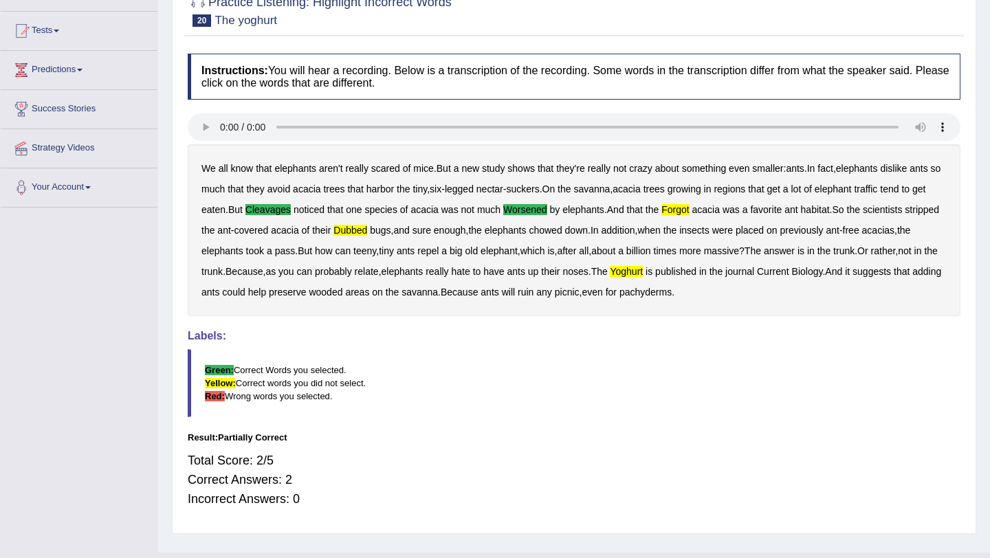
click at [179, 20] on div "Practice Listening: Highlight Incorrect Words 20 The yoghurt Instructions: You …" at bounding box center [574, 257] width 804 height 553
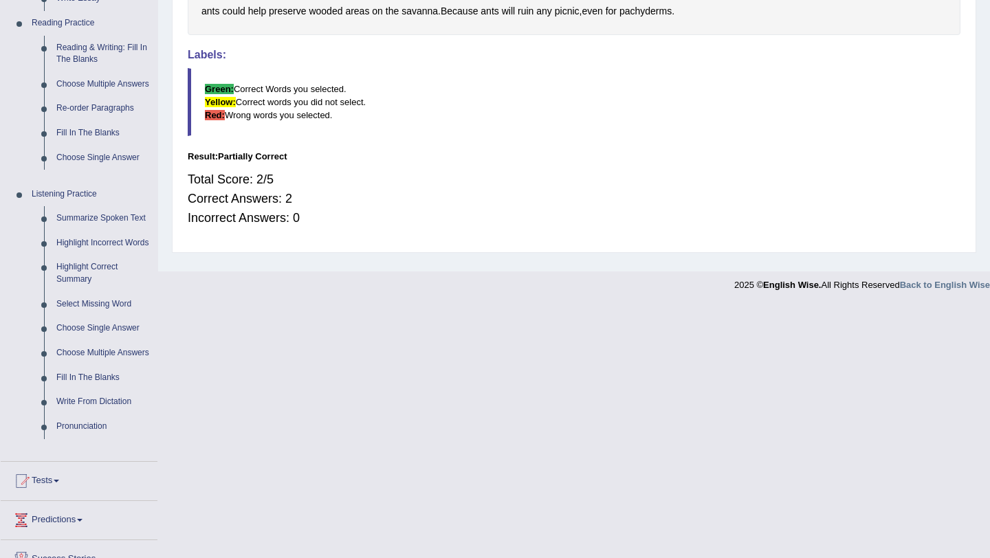
scroll to position [164, 0]
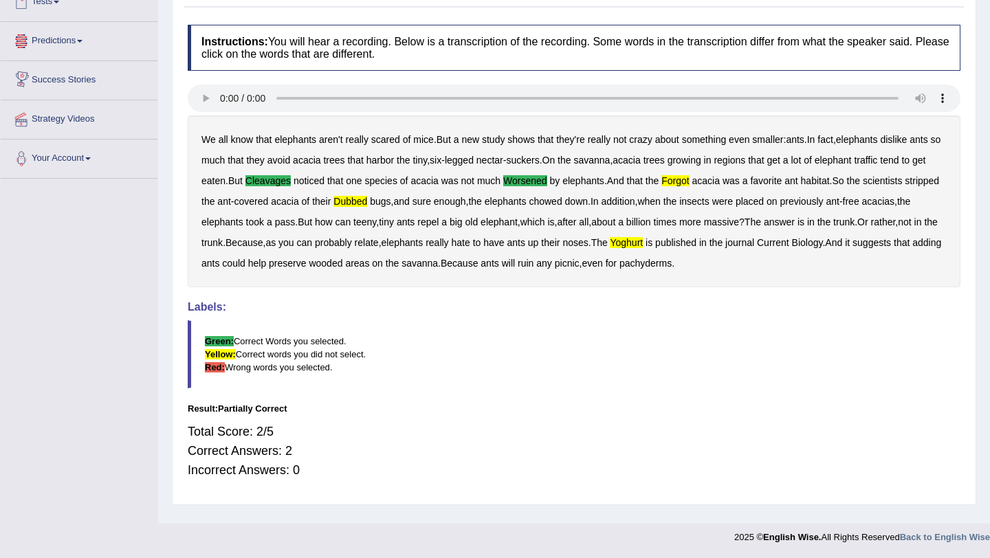
click at [155, 69] on link "Success Stories" at bounding box center [79, 78] width 157 height 34
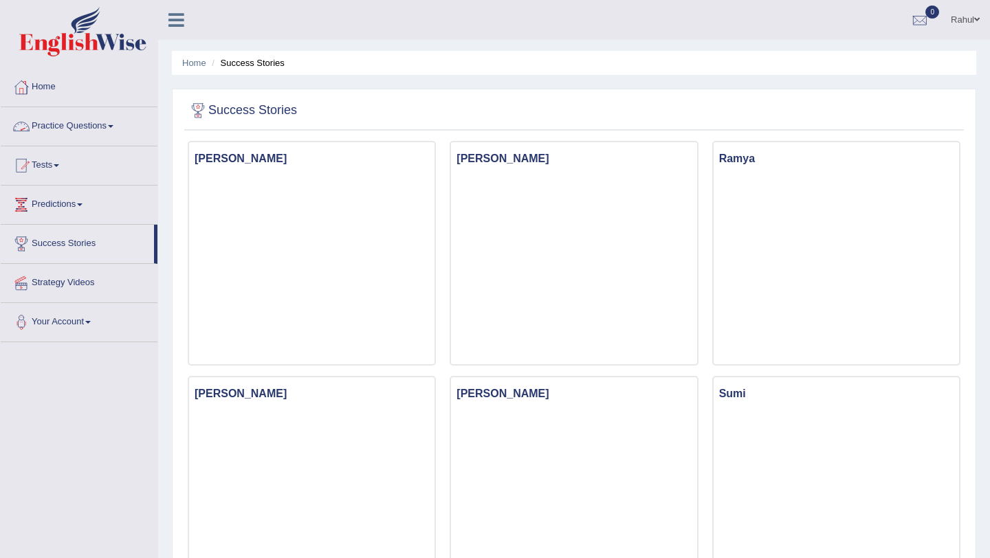
click at [85, 121] on link "Practice Questions" at bounding box center [79, 124] width 157 height 34
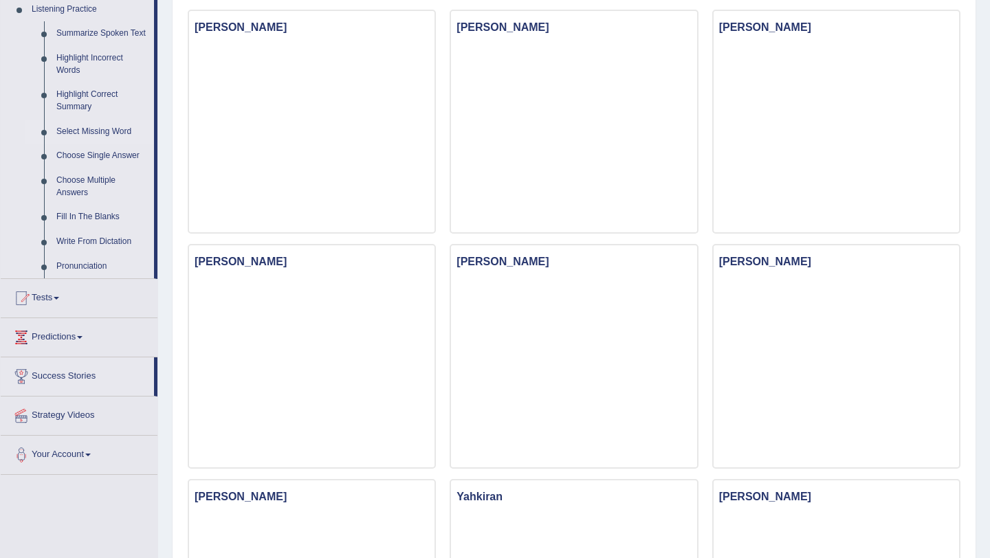
click at [109, 142] on link "Select Missing Word" at bounding box center [102, 132] width 104 height 25
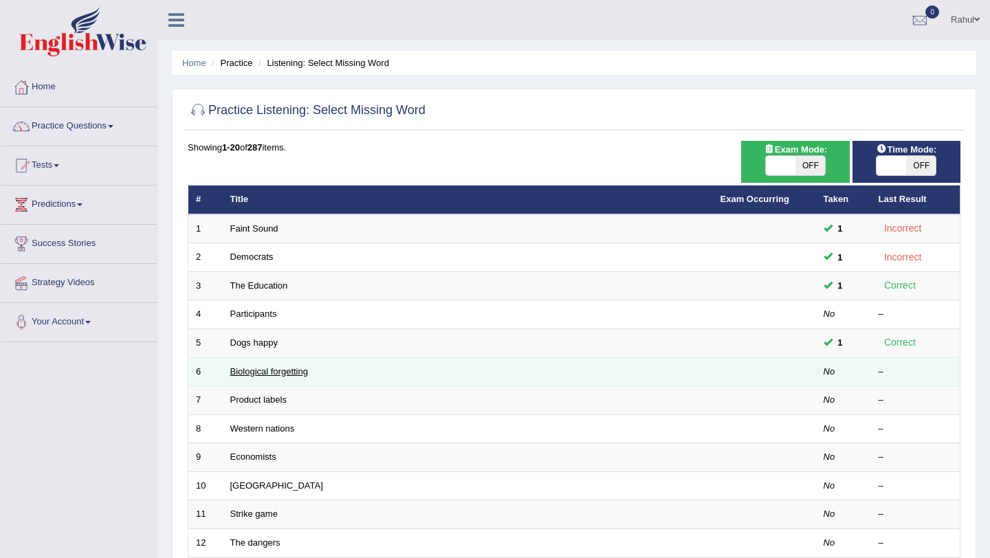
click at [246, 371] on link "Biological forgetting" at bounding box center [269, 371] width 78 height 10
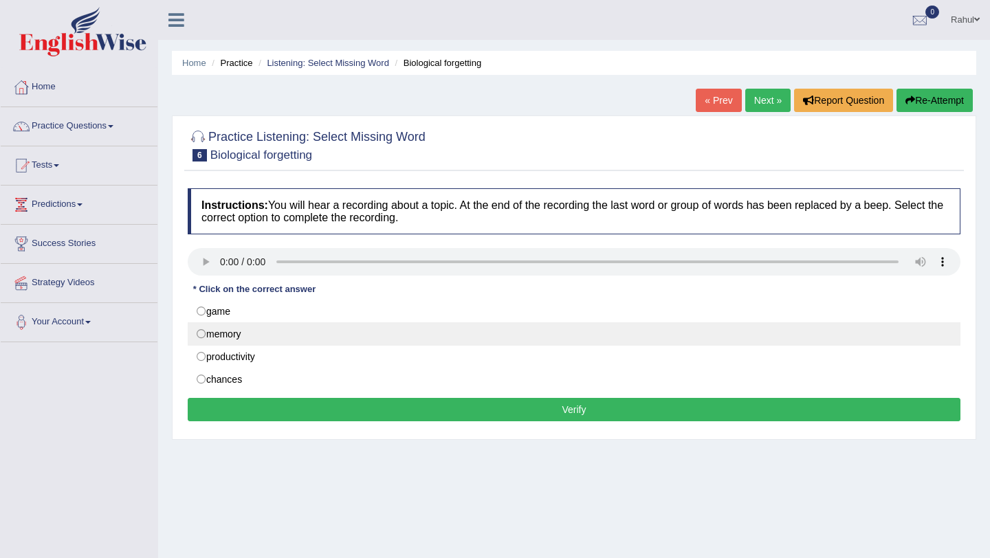
click at [202, 338] on label "memory" at bounding box center [574, 333] width 773 height 23
radio input "true"
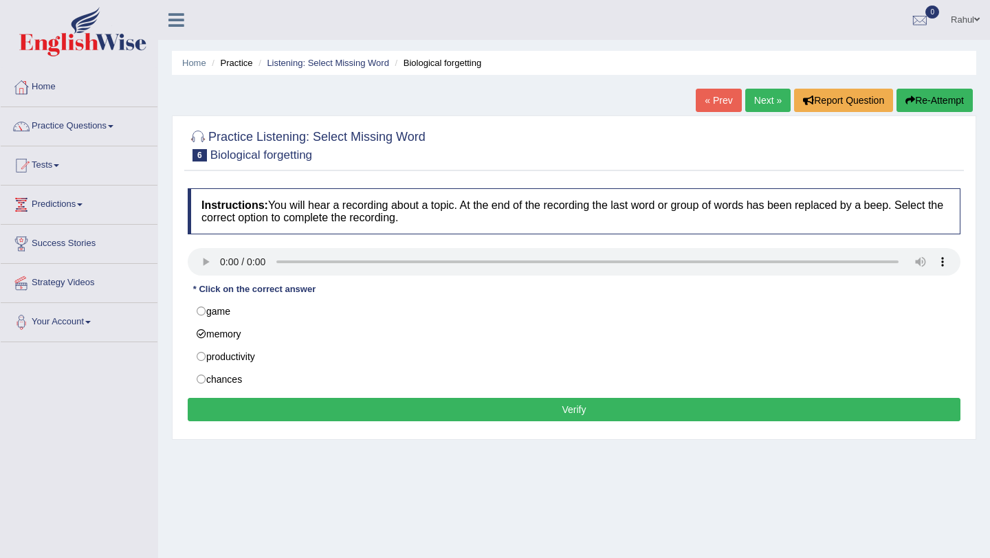
click at [578, 415] on button "Verify" at bounding box center [574, 409] width 773 height 23
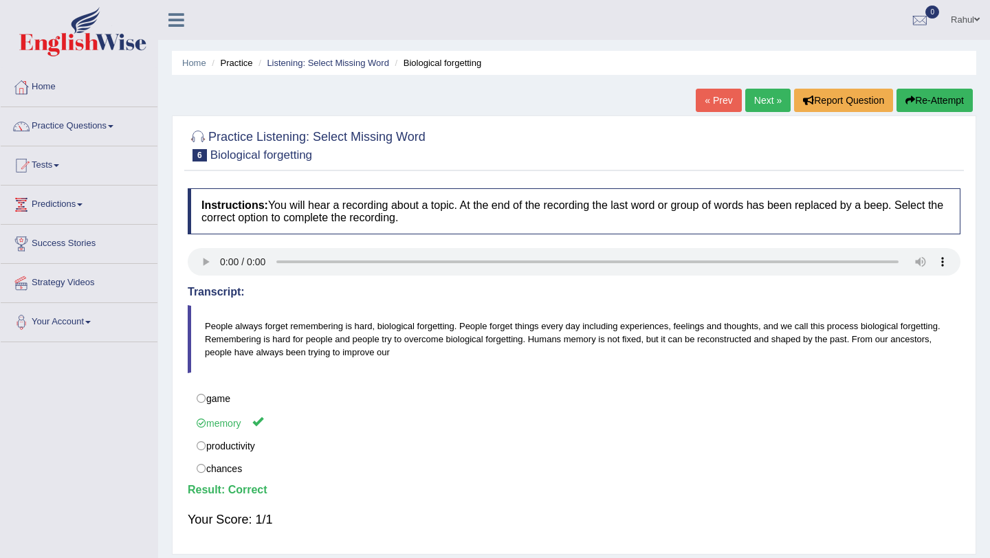
click at [753, 104] on link "Next »" at bounding box center [767, 100] width 45 height 23
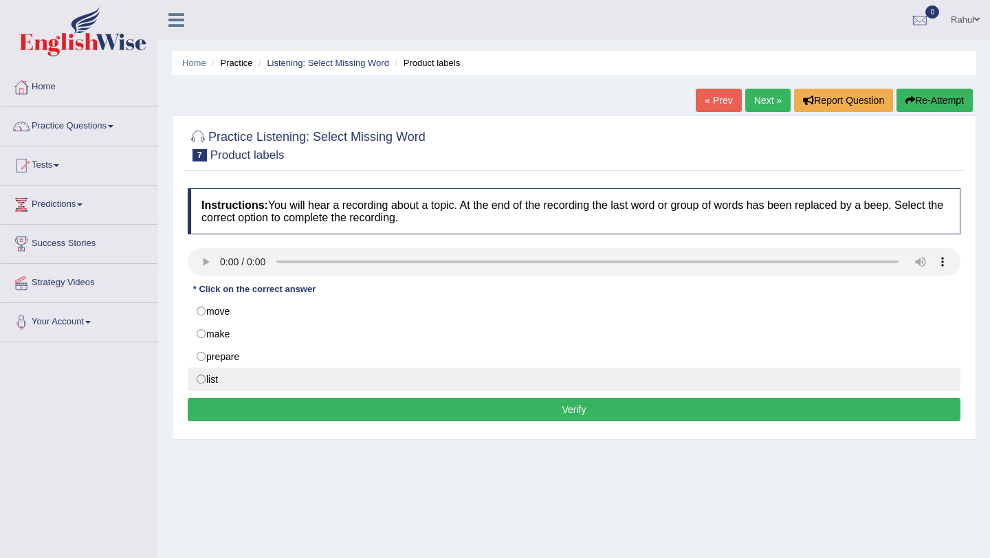
click at [205, 382] on label "list" at bounding box center [574, 379] width 773 height 23
radio input "true"
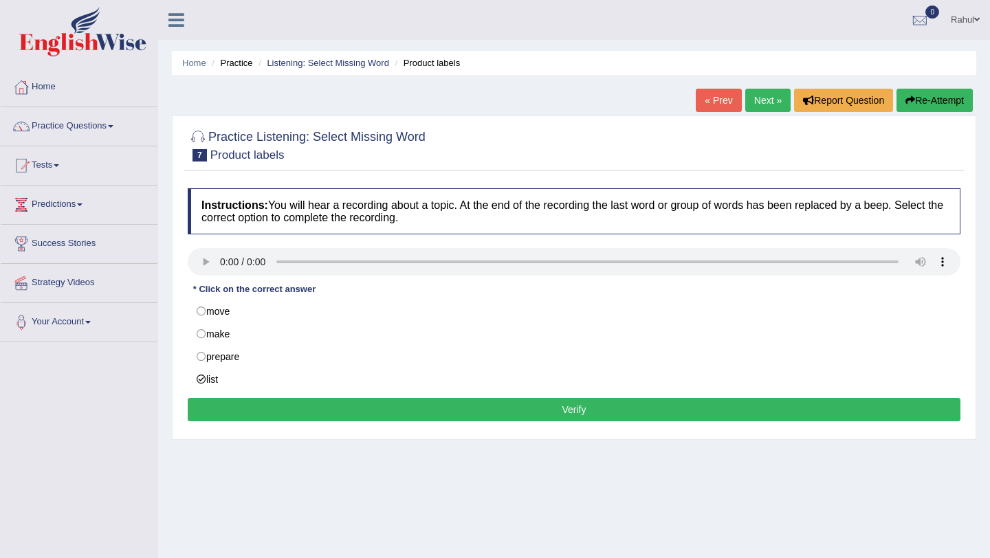
click at [562, 410] on button "Verify" at bounding box center [574, 409] width 773 height 23
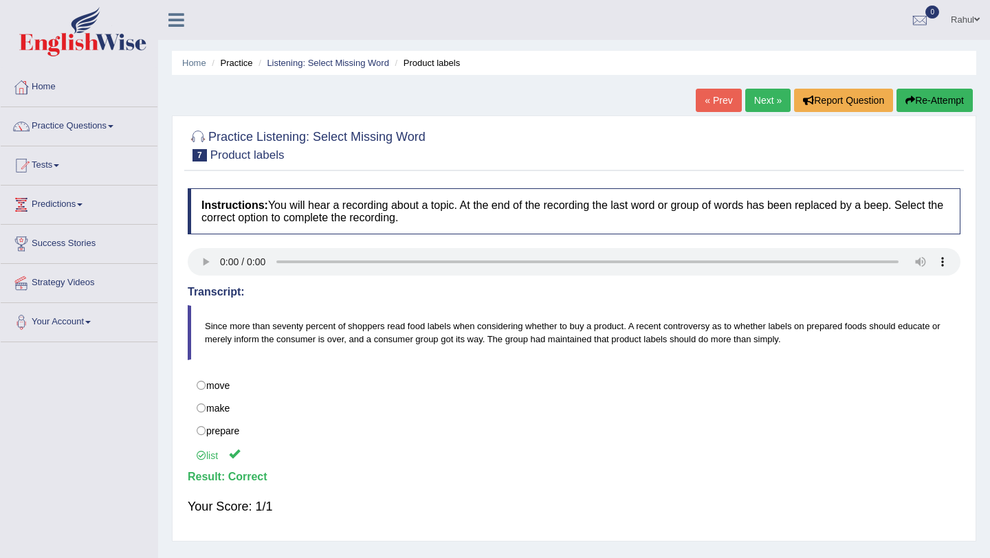
click at [762, 105] on link "Next »" at bounding box center [767, 100] width 45 height 23
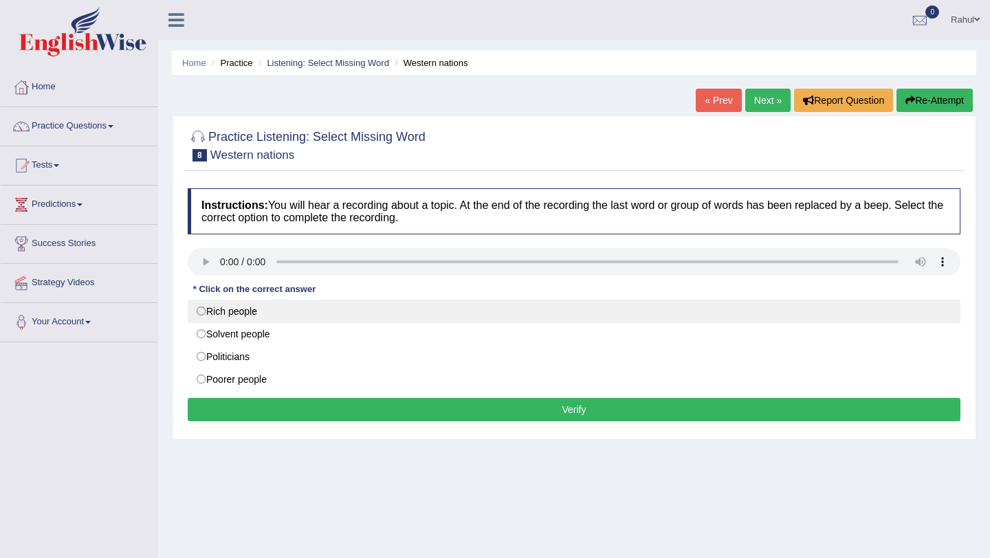
click at [203, 313] on label "Rich people" at bounding box center [574, 311] width 773 height 23
radio input "true"
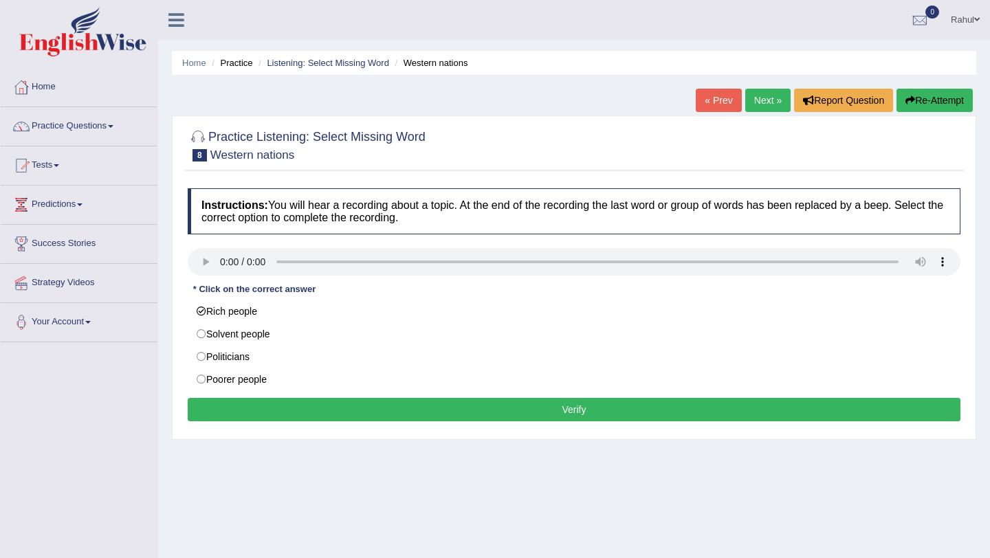
click at [430, 404] on button "Verify" at bounding box center [574, 409] width 773 height 23
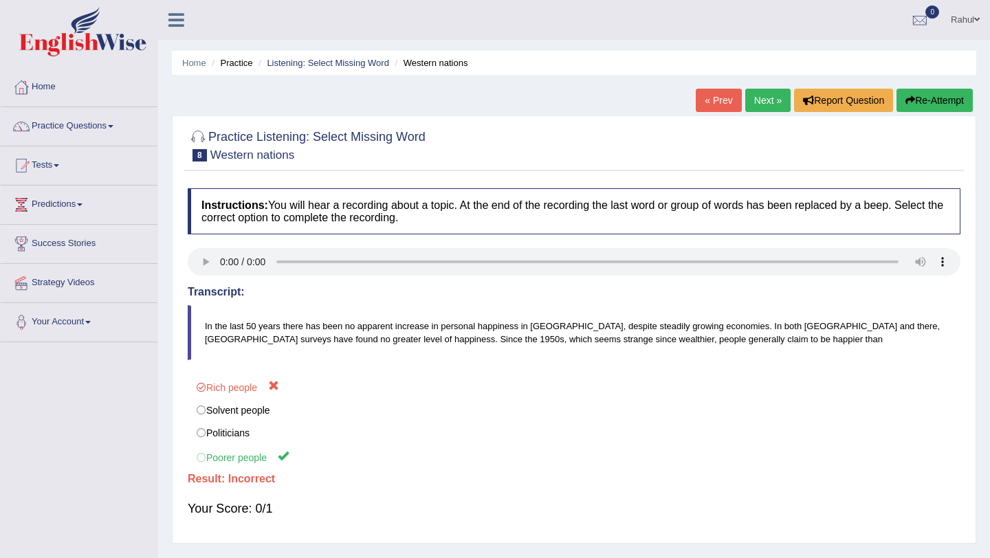
click at [760, 98] on link "Next »" at bounding box center [767, 100] width 45 height 23
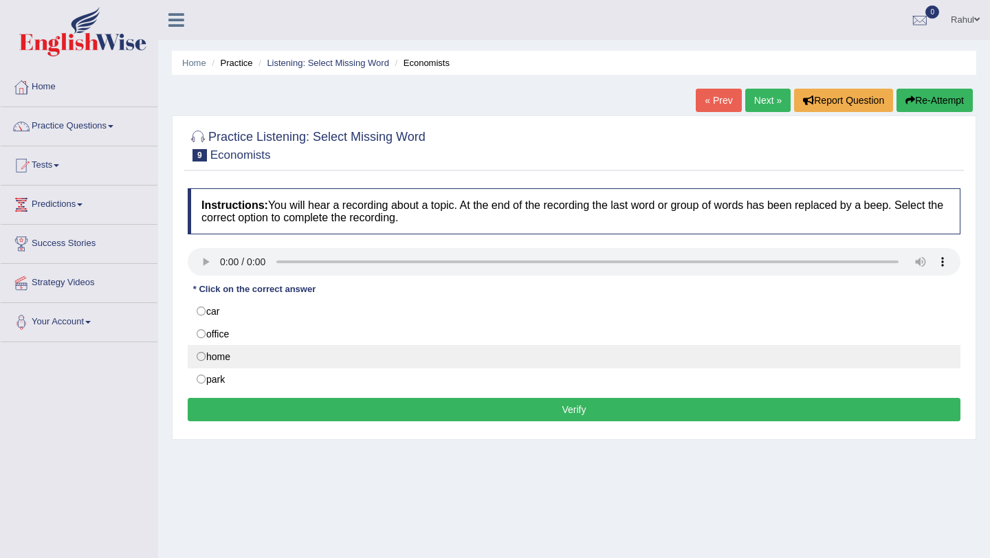
click at [206, 357] on label "home" at bounding box center [574, 356] width 773 height 23
radio input "true"
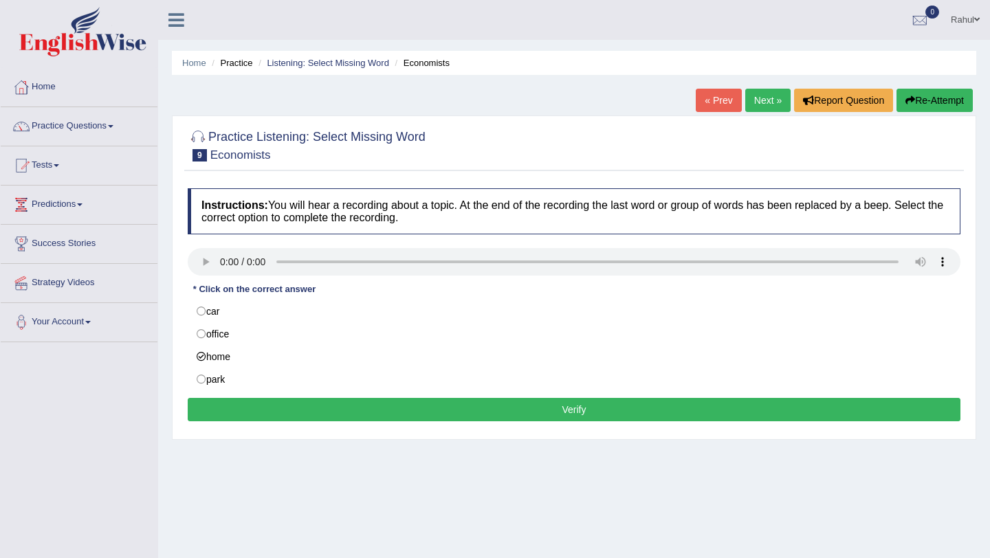
click at [562, 407] on button "Verify" at bounding box center [574, 409] width 773 height 23
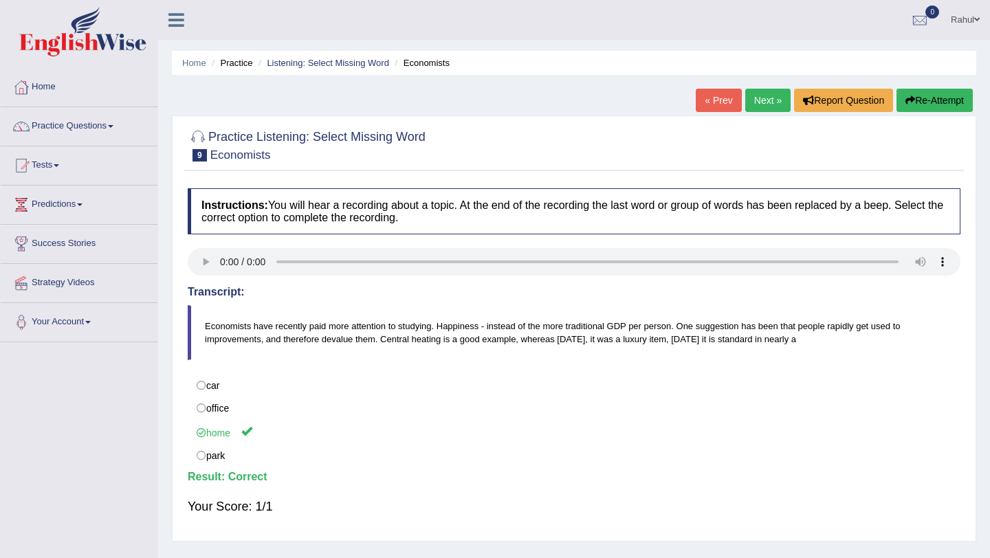
click at [765, 100] on link "Next »" at bounding box center [767, 100] width 45 height 23
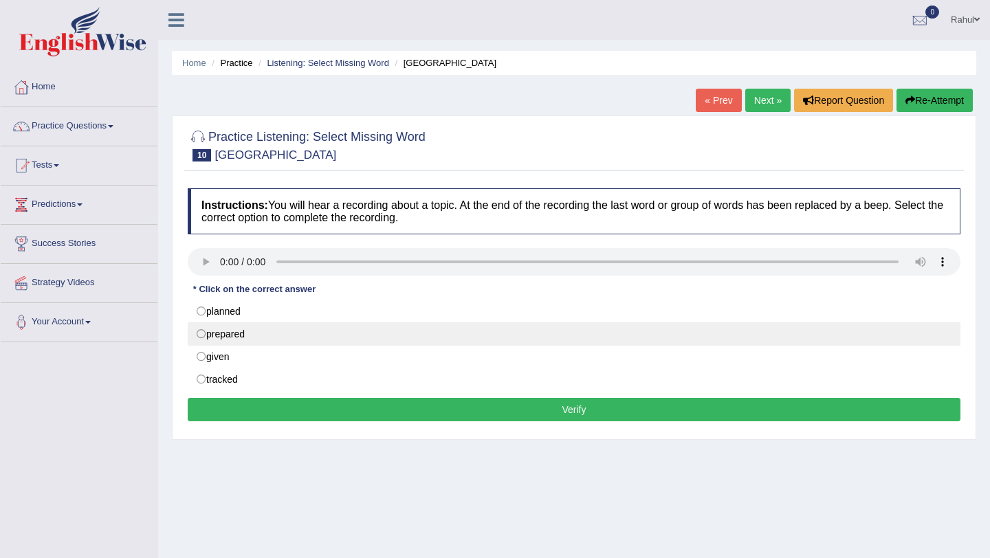
click at [203, 333] on label "prepared" at bounding box center [574, 333] width 773 height 23
radio input "true"
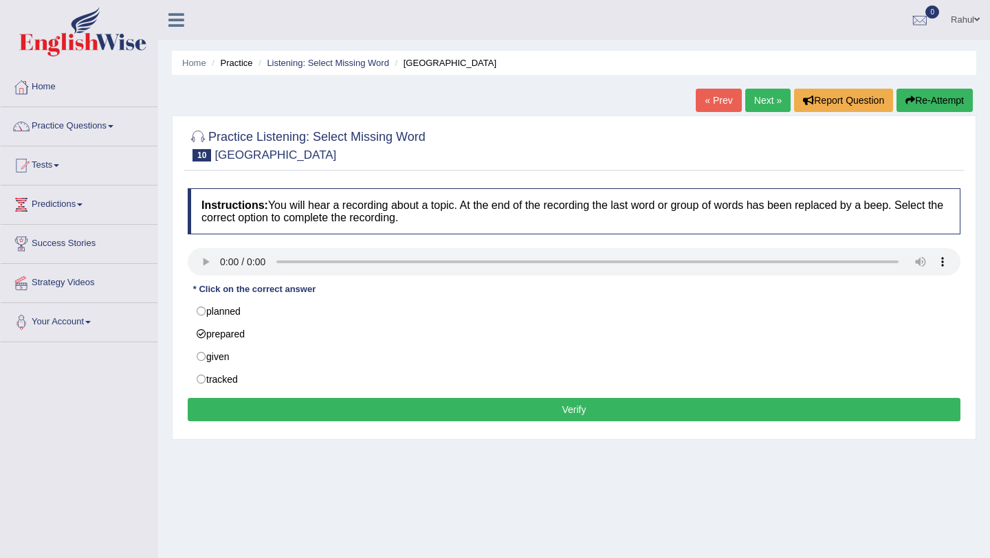
click at [505, 406] on button "Verify" at bounding box center [574, 409] width 773 height 23
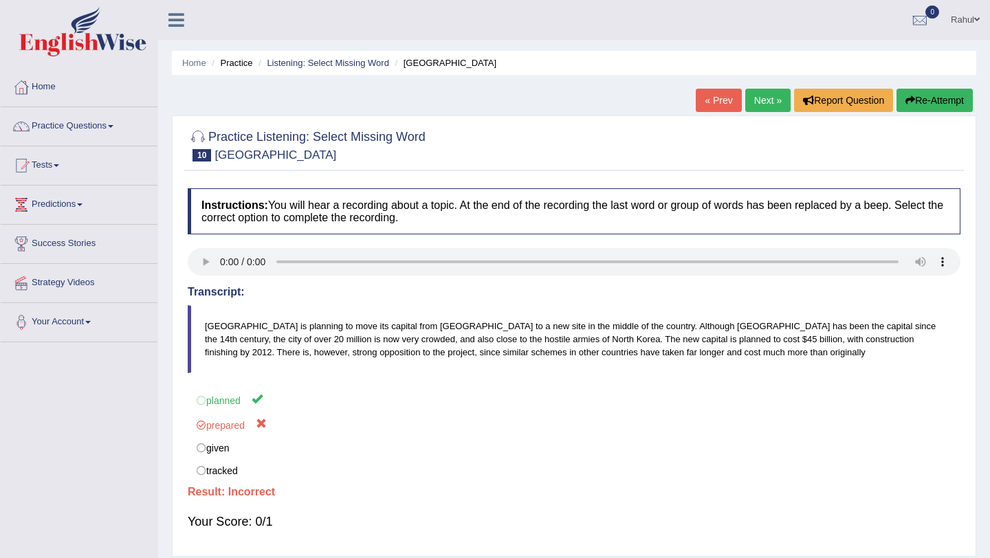
click at [753, 99] on link "Next »" at bounding box center [767, 100] width 45 height 23
